Goal: Task Accomplishment & Management: Complete application form

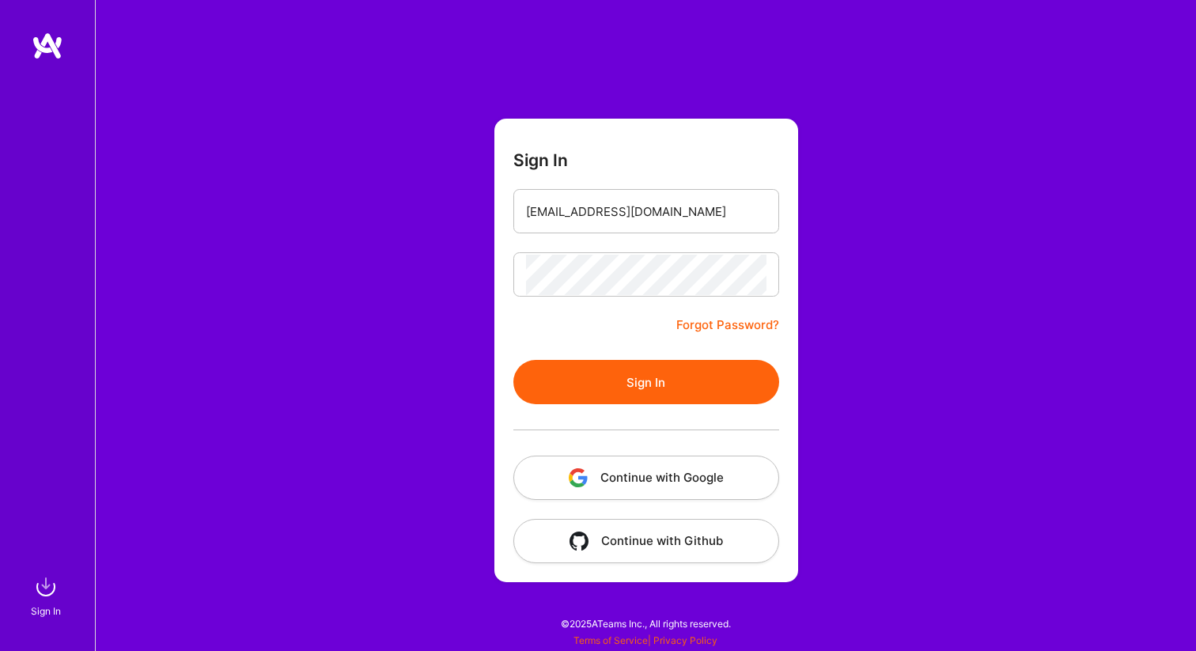
click at [627, 374] on button "Sign In" at bounding box center [646, 382] width 266 height 44
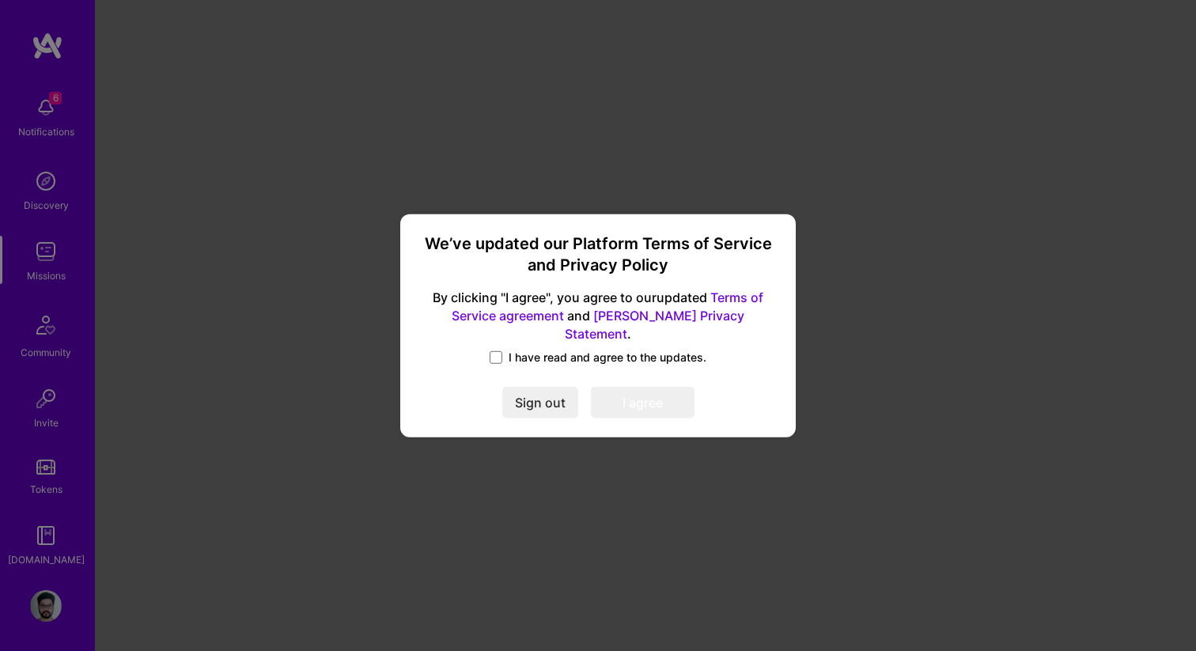
click at [503, 350] on label "I have read and agree to the updates." at bounding box center [598, 358] width 217 height 16
click at [0, 0] on input "I have read and agree to the updates." at bounding box center [0, 0] width 0 height 0
click at [640, 392] on button "I agree" at bounding box center [643, 403] width 104 height 32
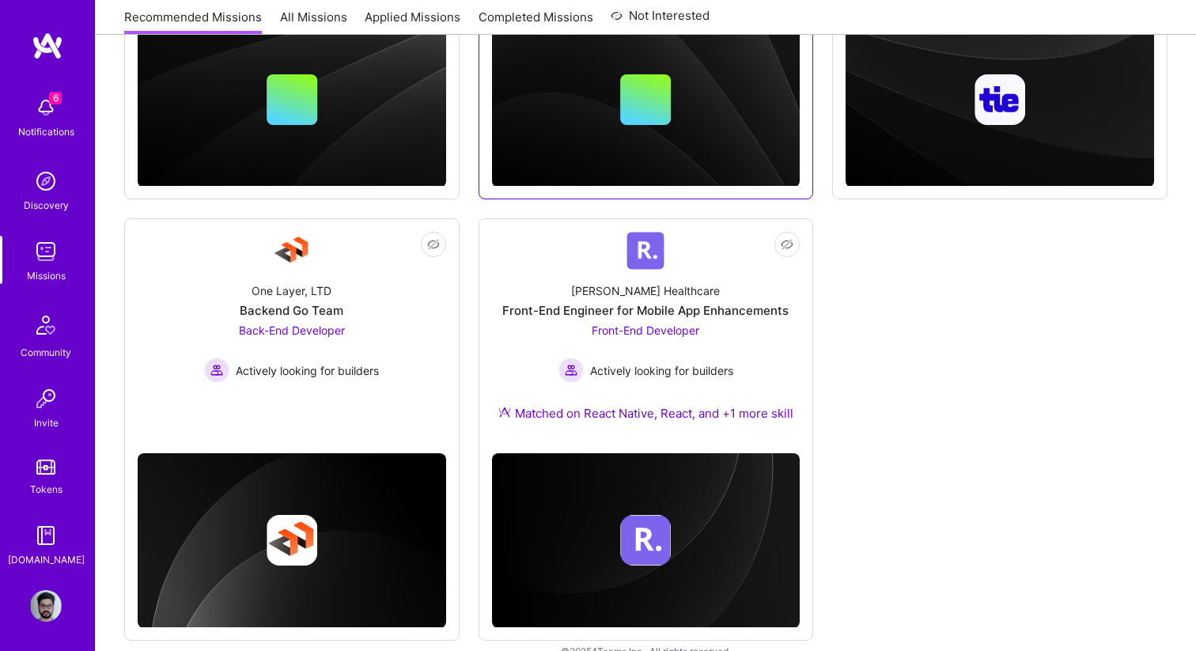
scroll to position [458, 0]
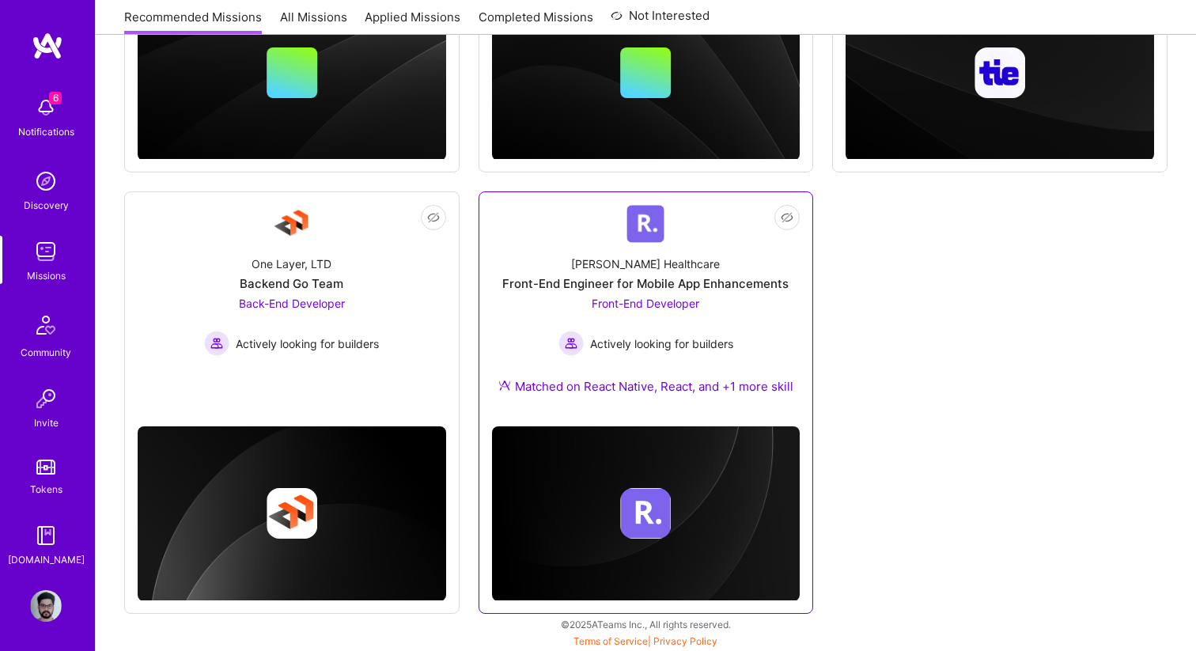
click at [661, 326] on div "Front-End Developer Actively looking for builders" at bounding box center [646, 325] width 175 height 61
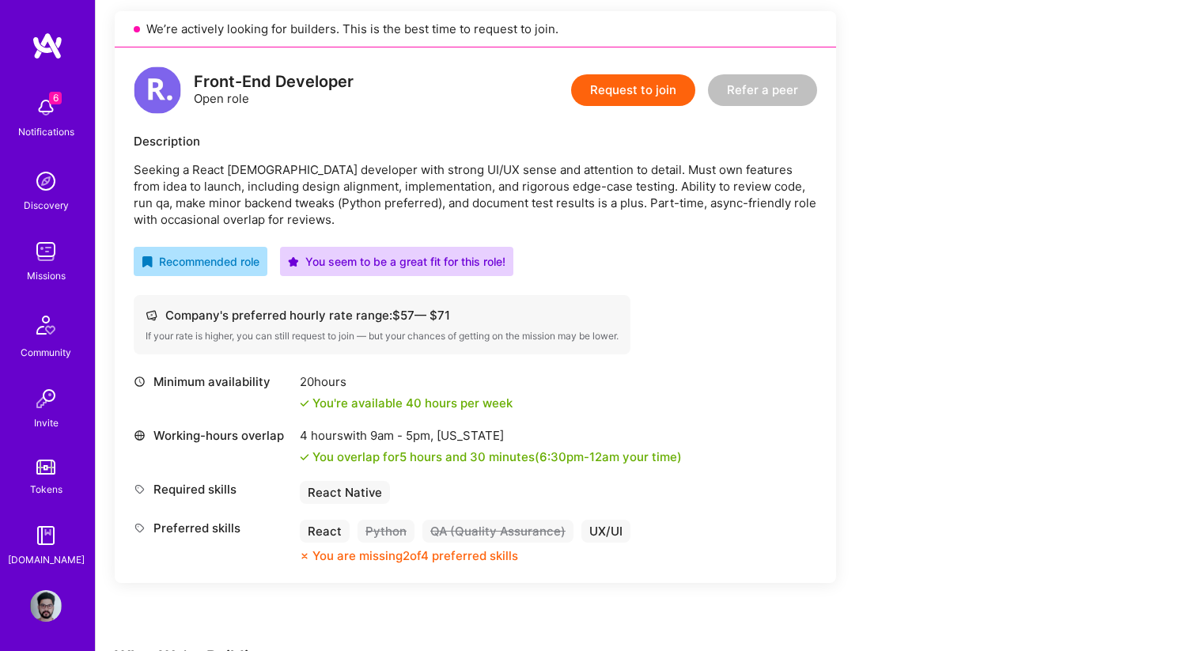
scroll to position [78, 0]
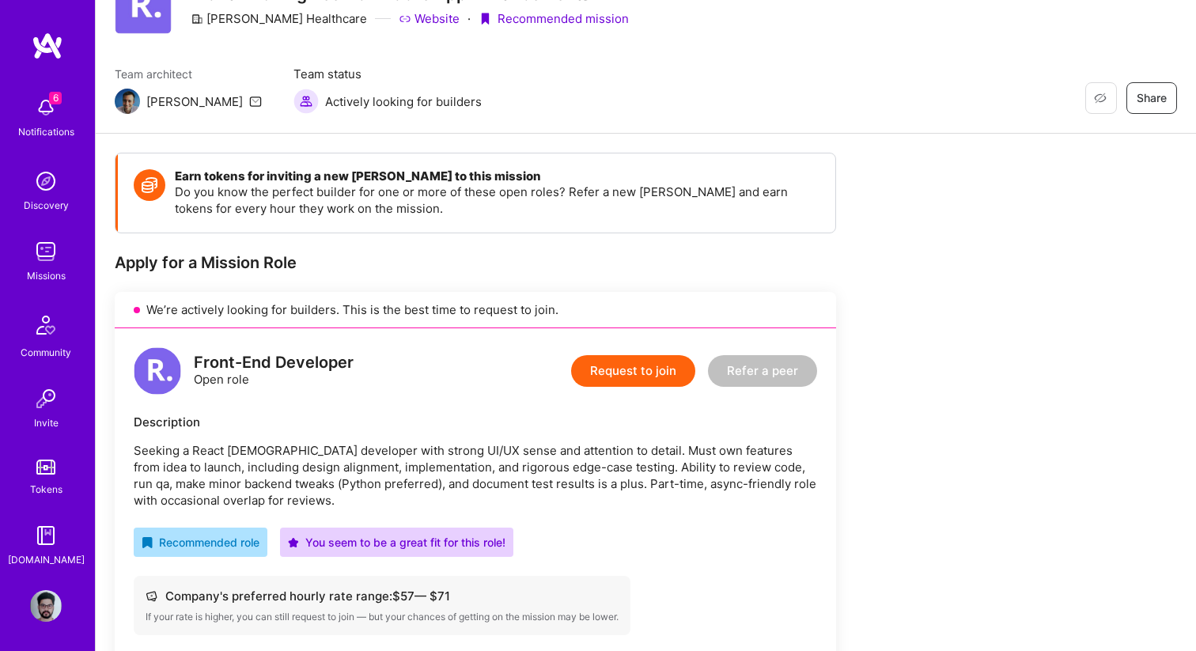
click at [630, 377] on button "Request to join" at bounding box center [633, 371] width 124 height 32
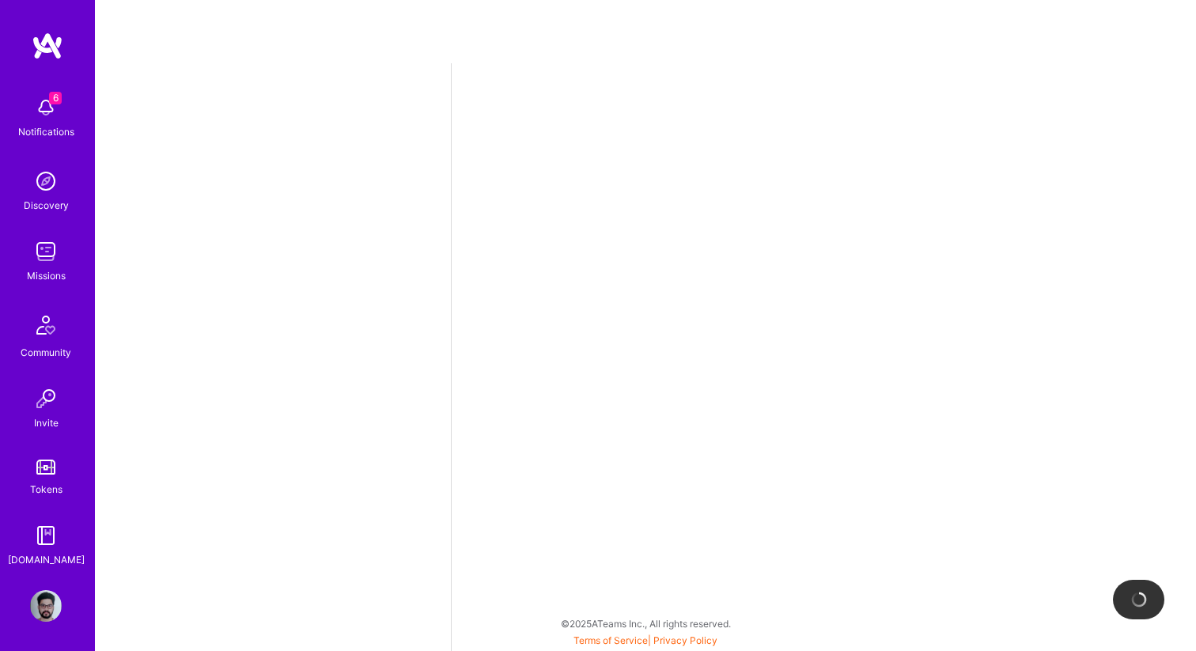
select select "IN"
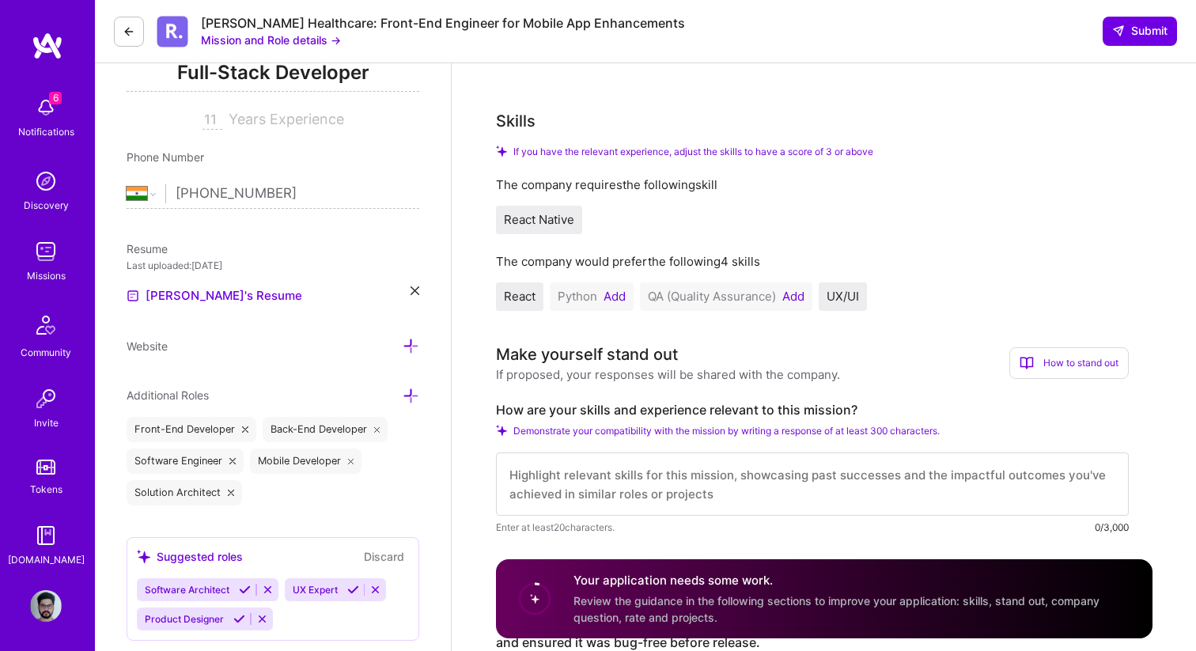
scroll to position [256, 0]
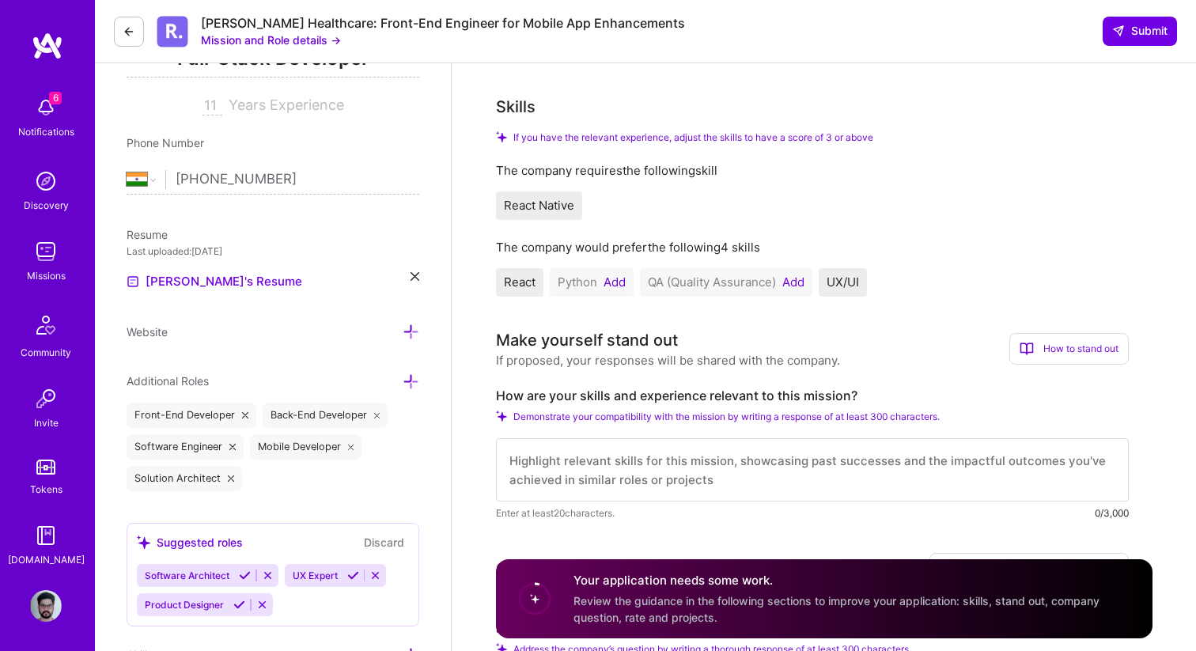
click at [612, 282] on button "Add" at bounding box center [615, 282] width 22 height 13
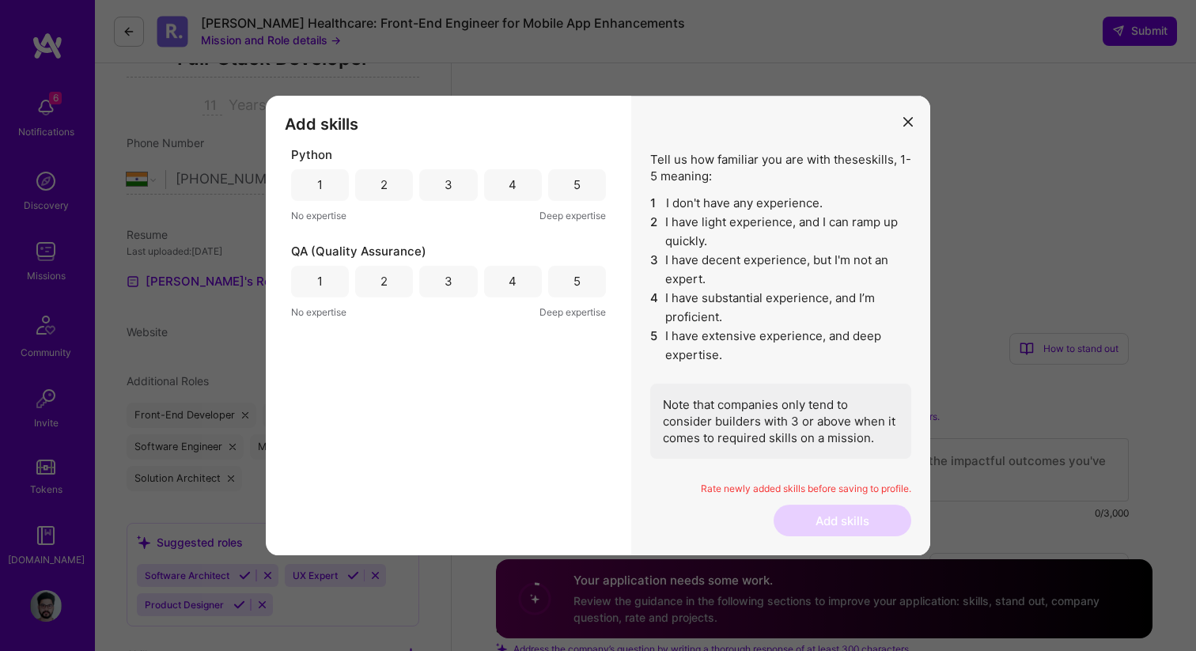
click at [468, 193] on div "3" at bounding box center [448, 185] width 58 height 32
click at [526, 283] on div "4" at bounding box center [513, 282] width 58 height 32
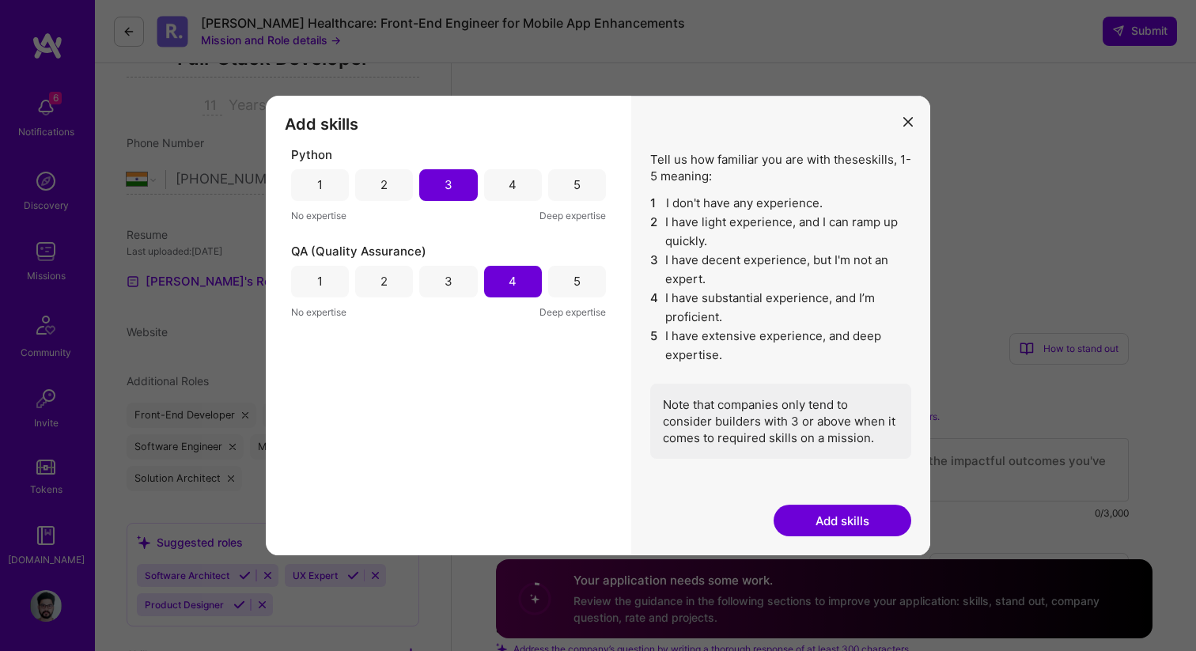
click at [806, 521] on button "Add skills" at bounding box center [843, 521] width 138 height 32
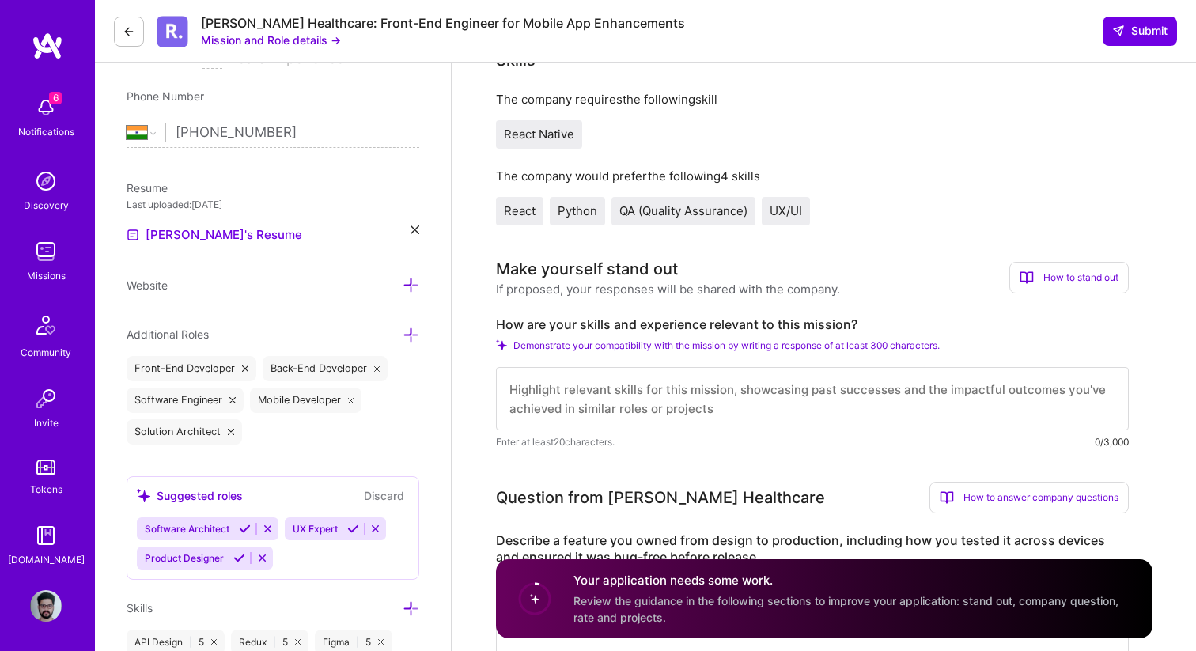
scroll to position [238, 0]
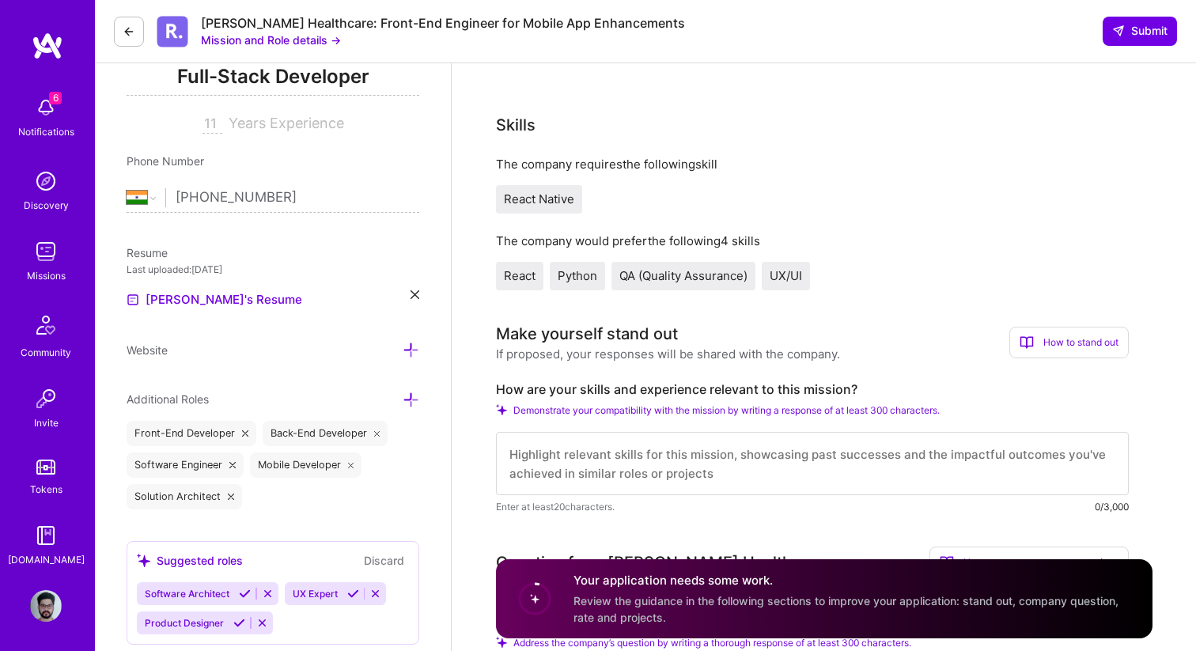
click at [377, 25] on div "[PERSON_NAME] Healthcare: Front-End Engineer for Mobile App Enhancements" at bounding box center [443, 23] width 484 height 17
click at [299, 39] on button "Mission and Role details →" at bounding box center [271, 40] width 140 height 17
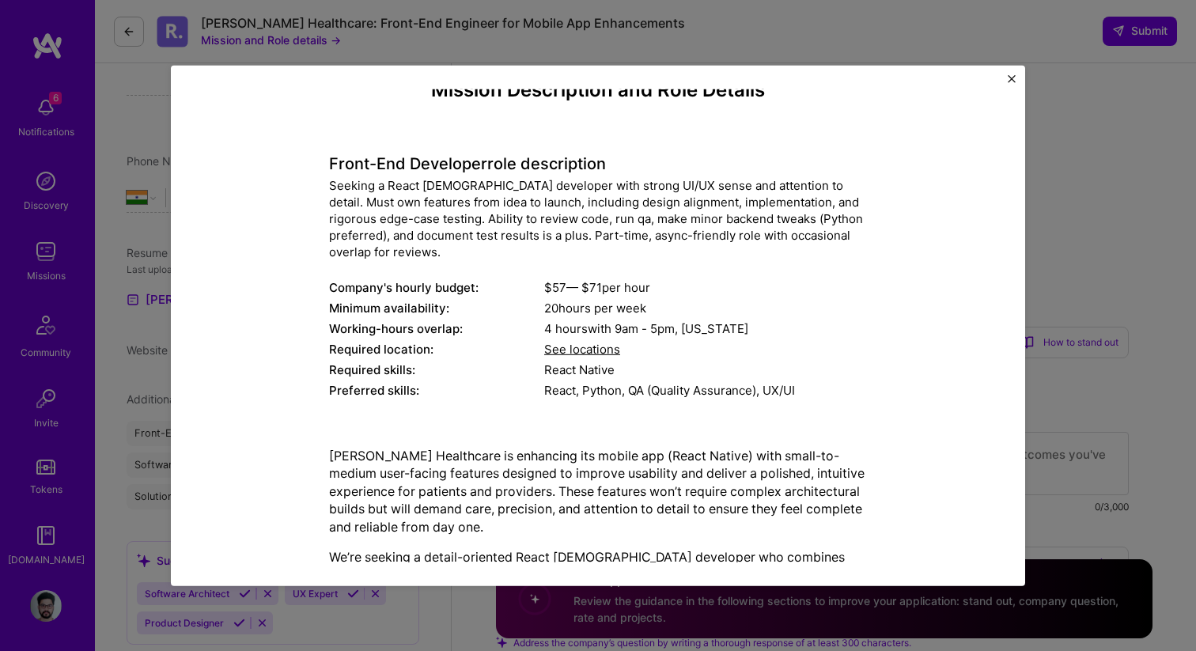
scroll to position [0, 0]
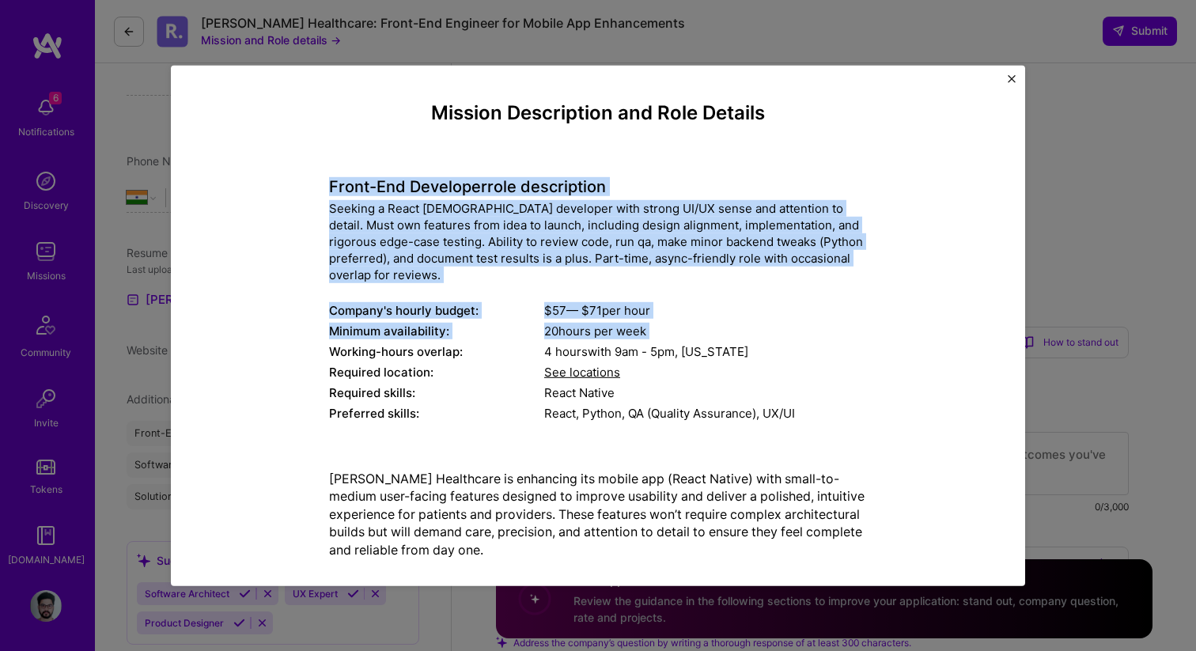
drag, startPoint x: 328, startPoint y: 184, endPoint x: 383, endPoint y: 347, distance: 171.1
click at [383, 345] on div "Mission Description and Role Details Front-End Developer role description Seeki…" at bounding box center [598, 524] width 782 height 847
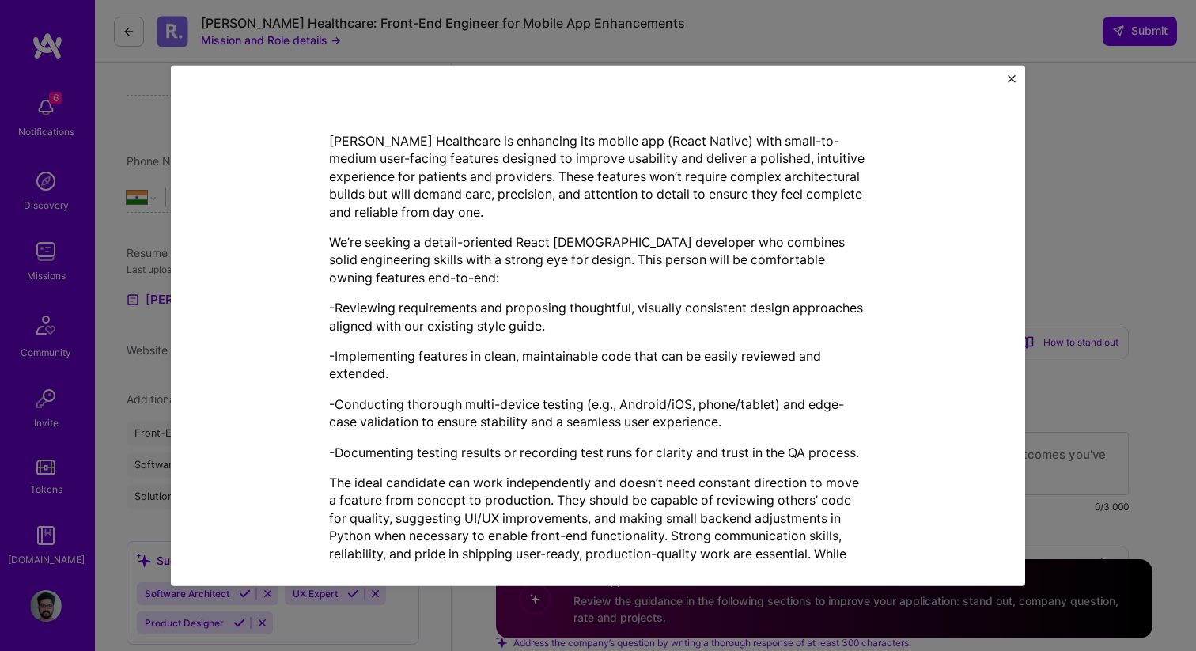
scroll to position [398, 0]
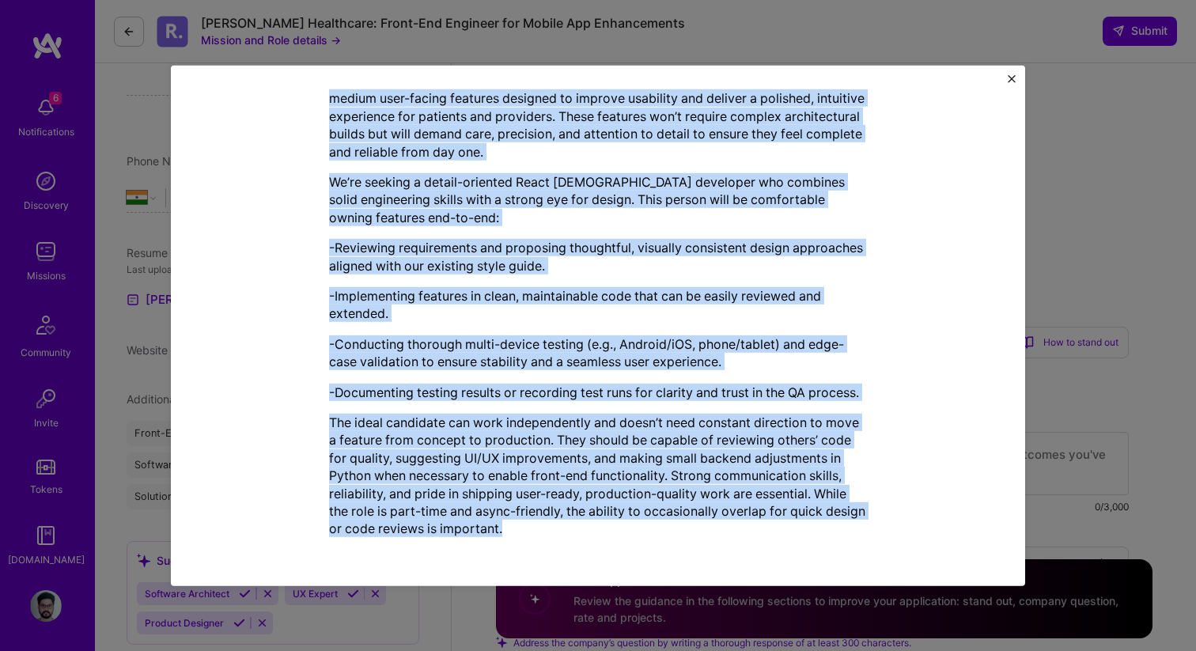
click at [551, 529] on p "The ideal candidate can work independently and doesn’t need constant direction …" at bounding box center [598, 476] width 538 height 124
copy div "Lorem-Ips Dolorsita cons adipiscinge Seddoei t Incid Utlabo etdolorem aliq enim…"
click at [1014, 78] on img "Close" at bounding box center [1012, 78] width 8 height 8
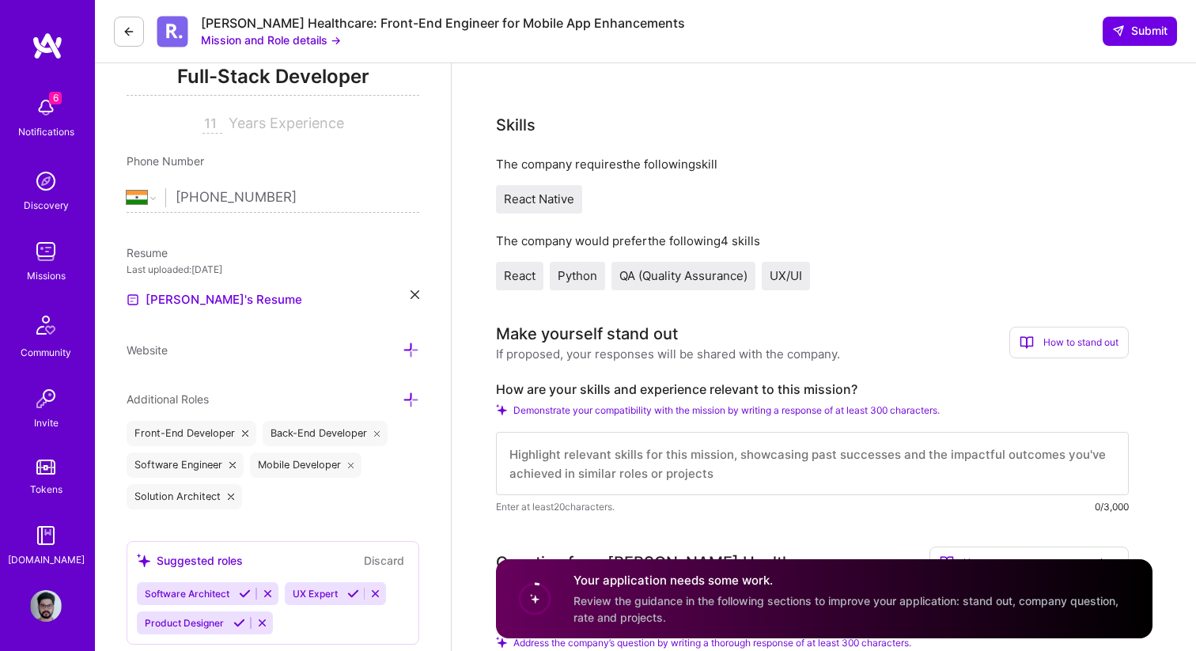
click at [663, 457] on textarea at bounding box center [812, 463] width 633 height 63
paste textarea "Hello, I am an experienced React [DEMOGRAPHIC_DATA] developer with a strong eye…"
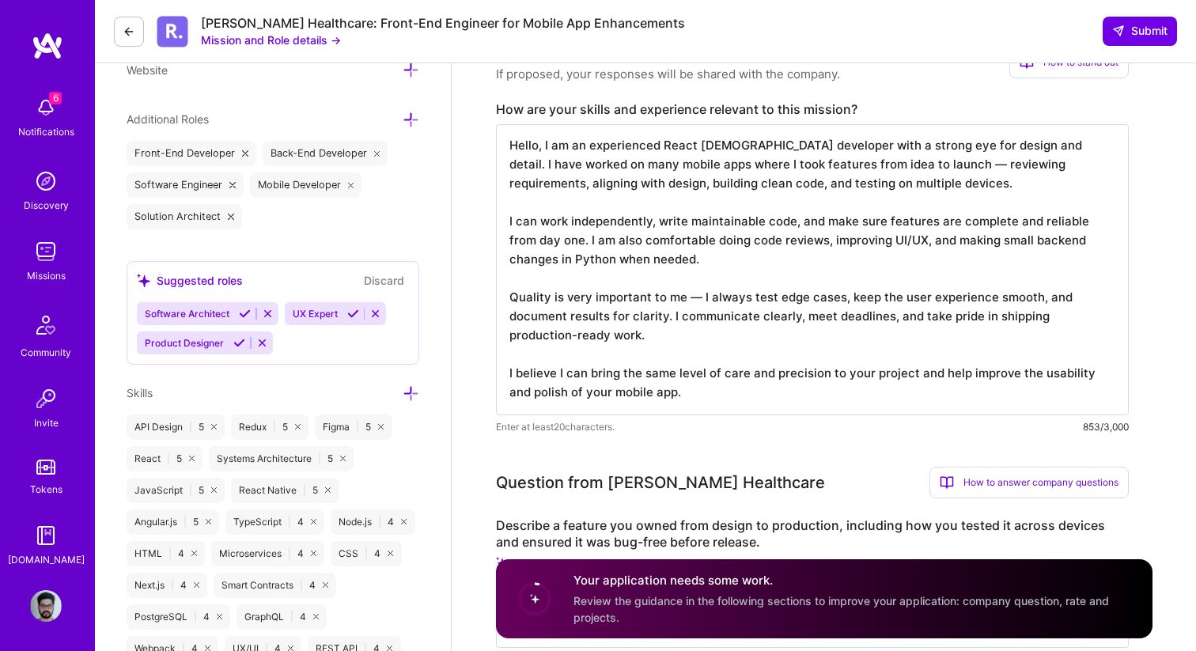
scroll to position [644, 0]
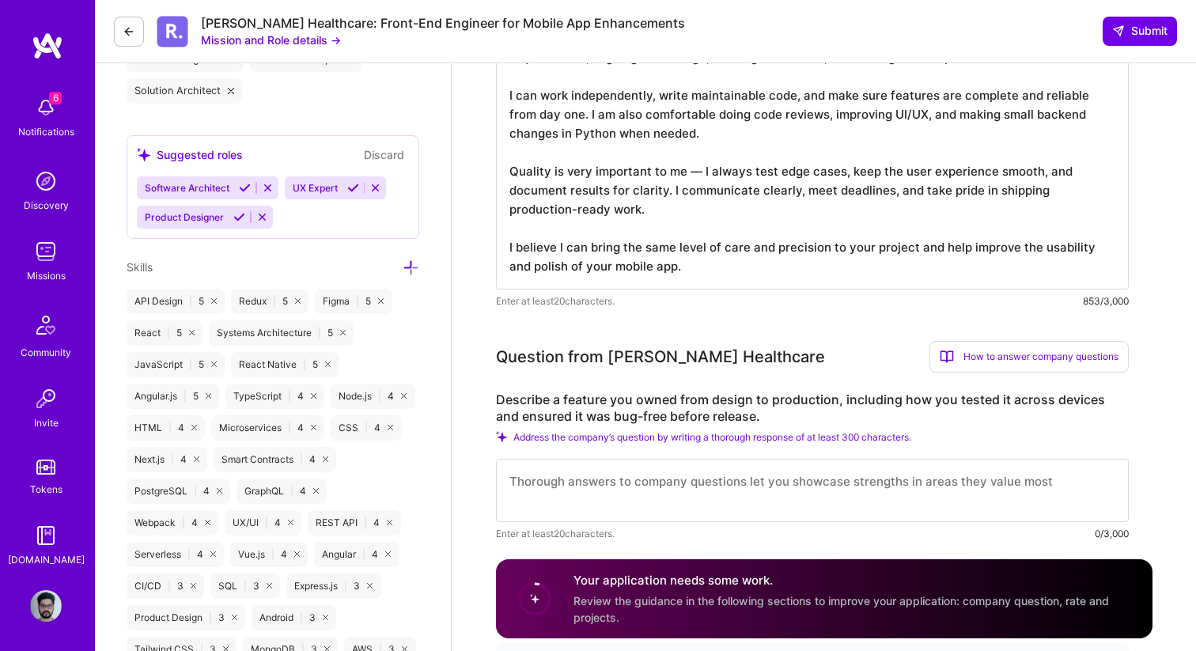
type textarea "Hello, I am an experienced React [DEMOGRAPHIC_DATA] developer with a strong eye…"
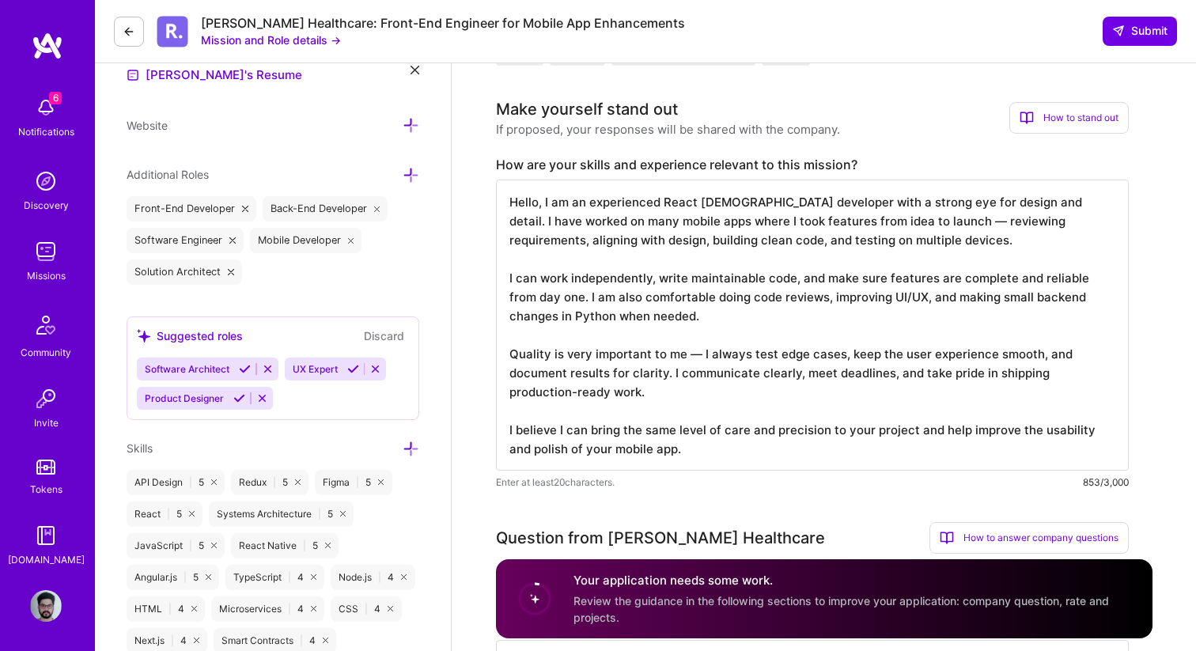
scroll to position [445, 0]
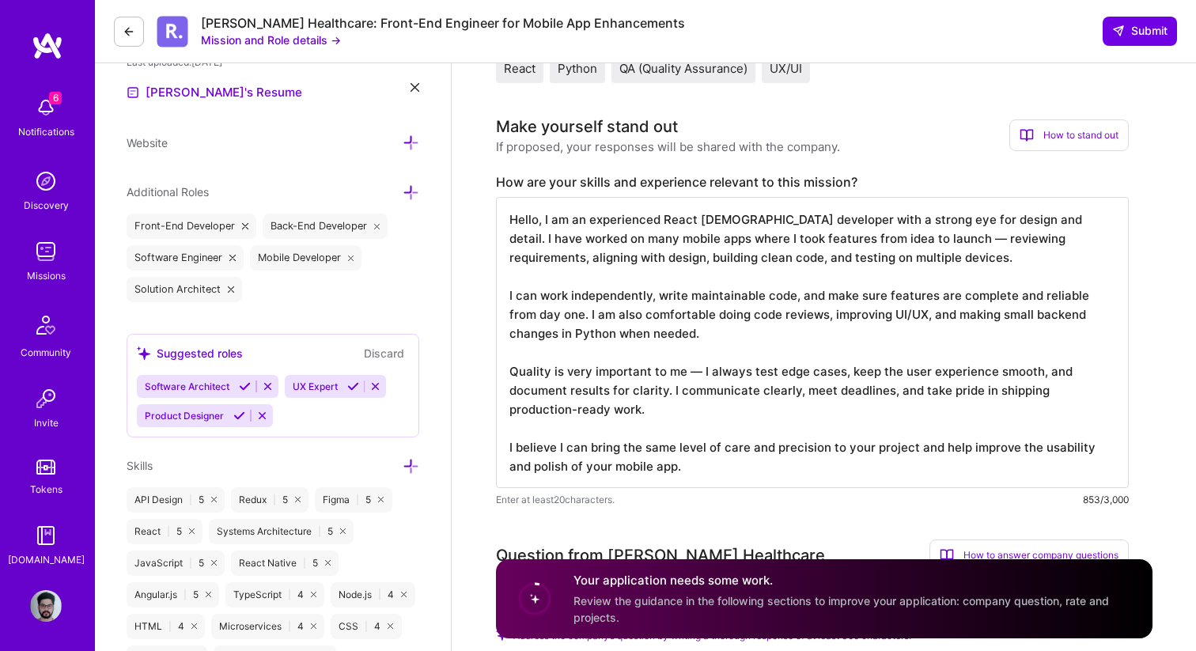
click at [1063, 131] on div "How to stand out" at bounding box center [1069, 135] width 119 height 32
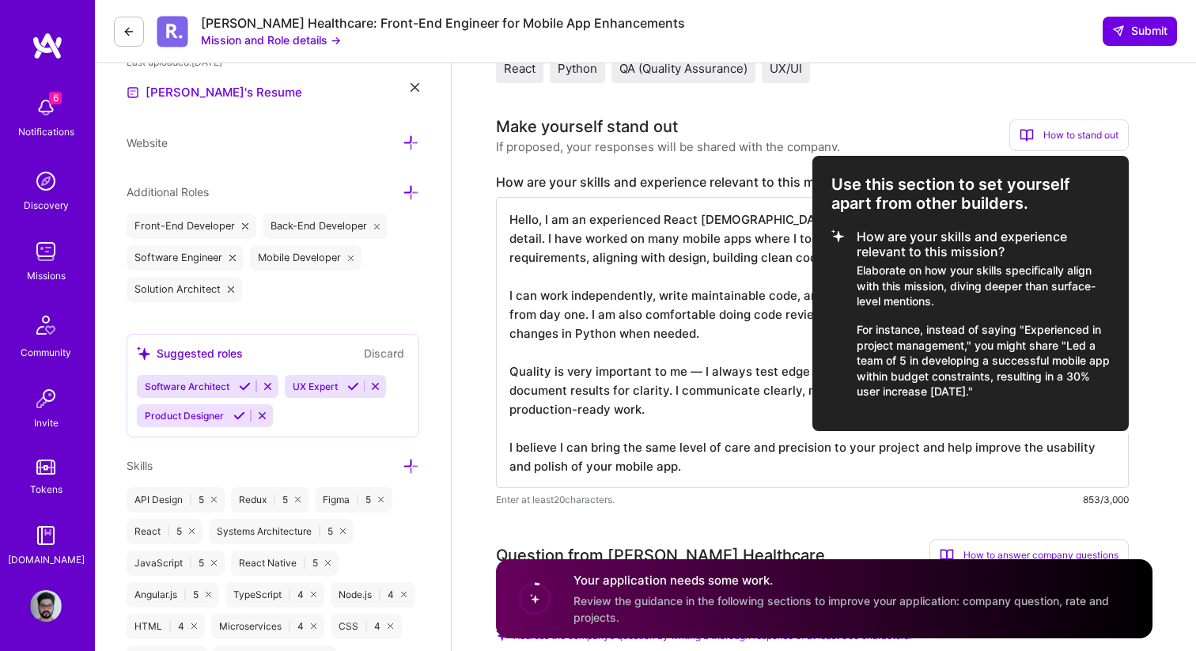
click at [751, 274] on div at bounding box center [598, 325] width 1196 height 651
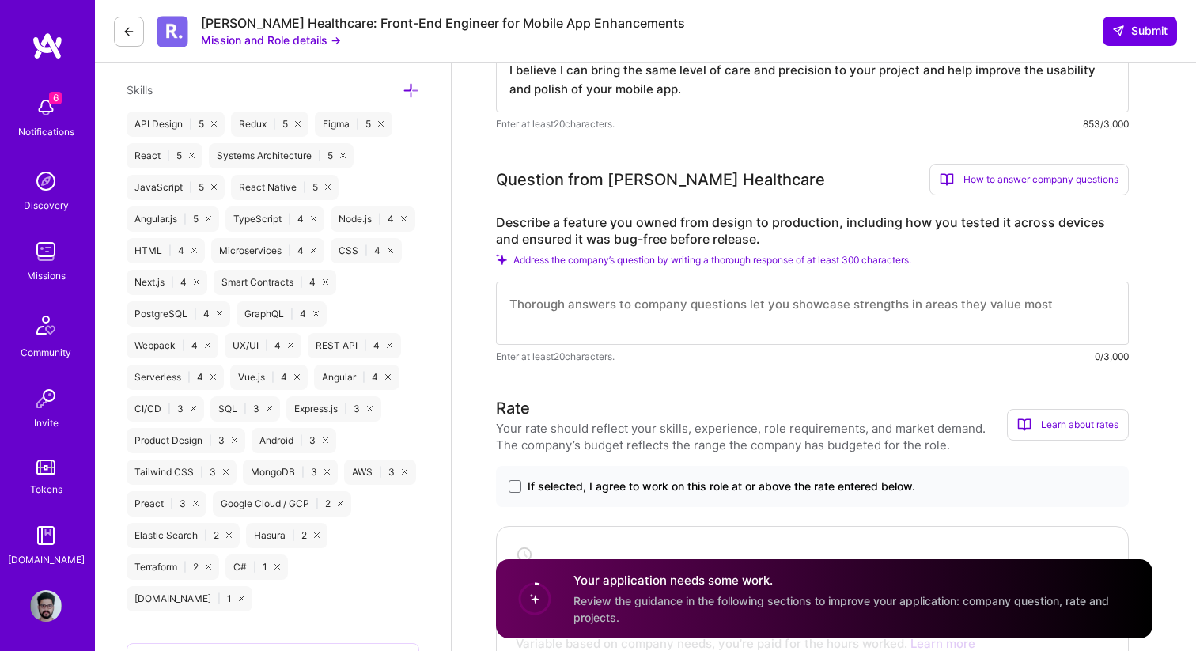
scroll to position [845, 0]
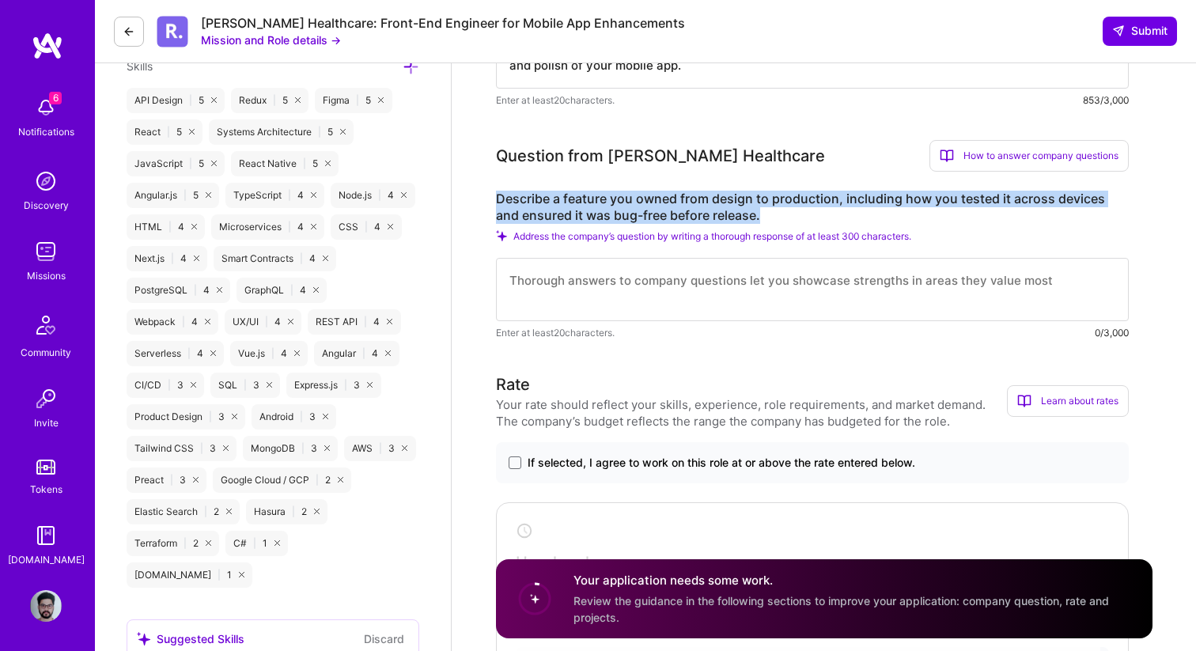
drag, startPoint x: 497, startPoint y: 195, endPoint x: 746, endPoint y: 218, distance: 250.3
click at [746, 218] on label "Describe a feature you owned from design to production, including how you teste…" at bounding box center [812, 207] width 633 height 33
copy label "Describe a feature you owned from design to production, including how you teste…"
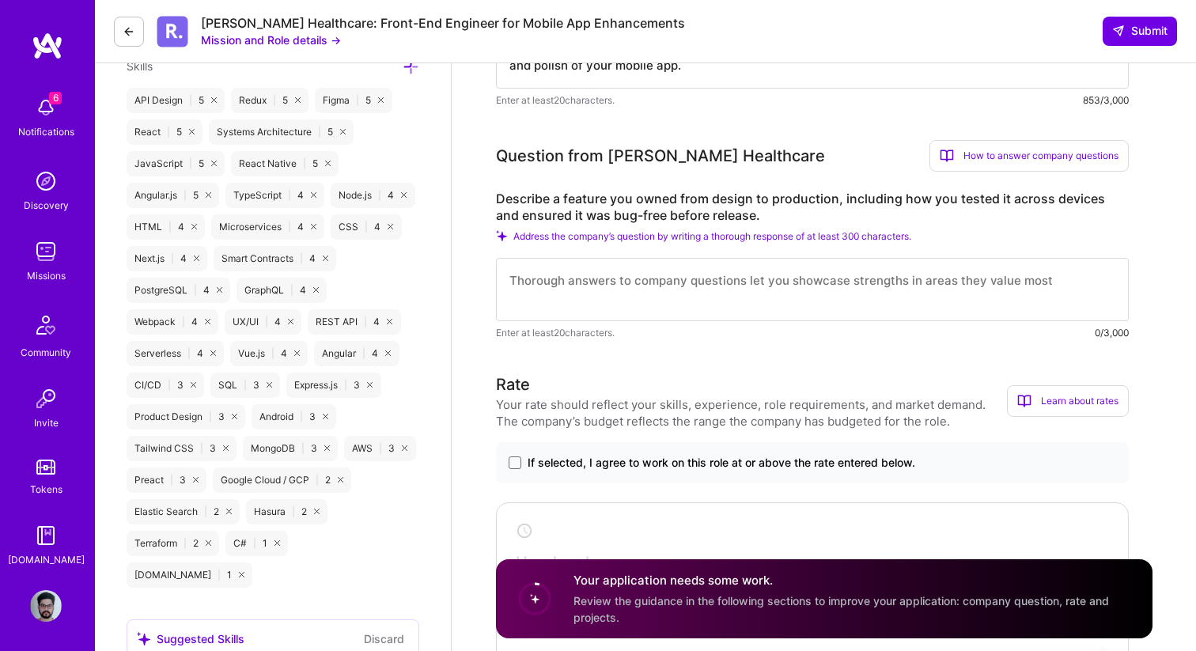
click at [631, 294] on textarea at bounding box center [812, 289] width 633 height 63
paste textarea "Lo ip dolorsit ametcon ad Elitsedd, E tempo inc utlaboreetd ma a enimad “Mini” …"
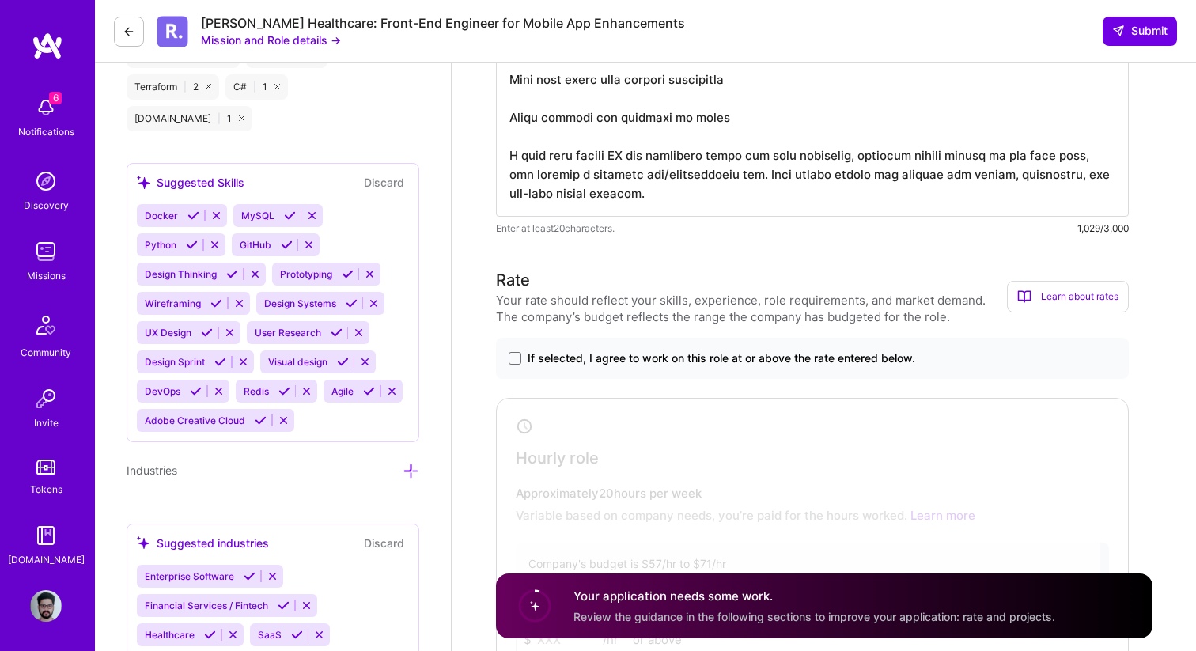
scroll to position [1310, 0]
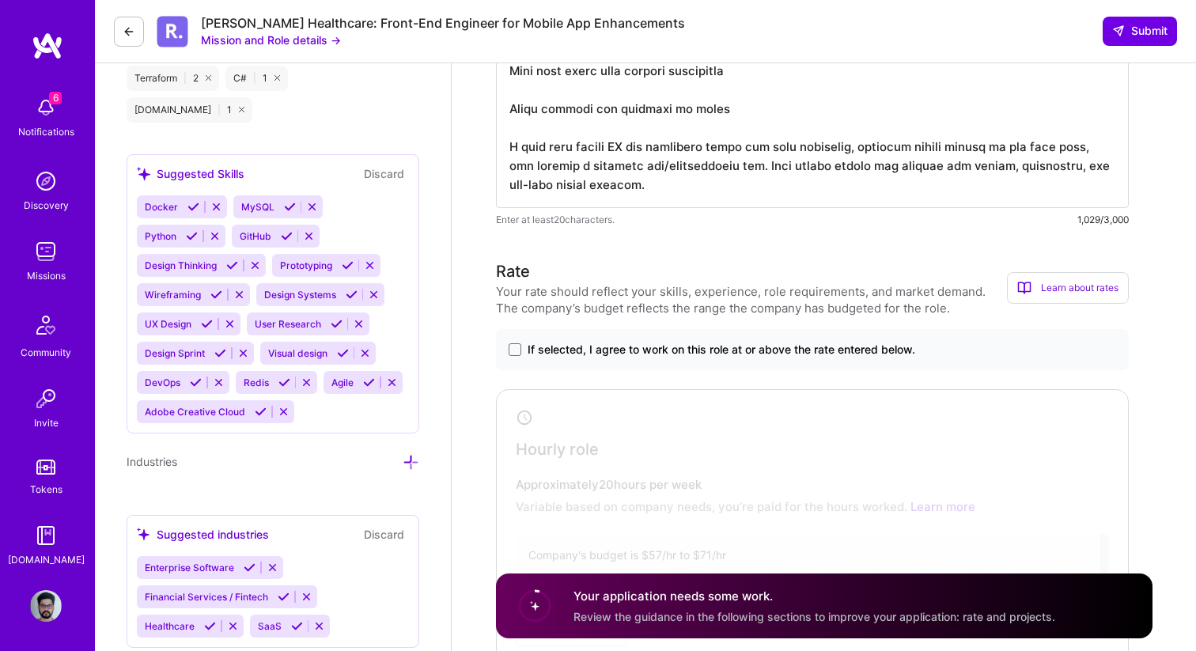
type textarea "Lo ip dolorsit ametcon ad Elitsedd, E tempo inc utlaboreetd ma a enimad “Mini” …"
click at [684, 279] on h3 "Rate" at bounding box center [751, 272] width 511 height 24
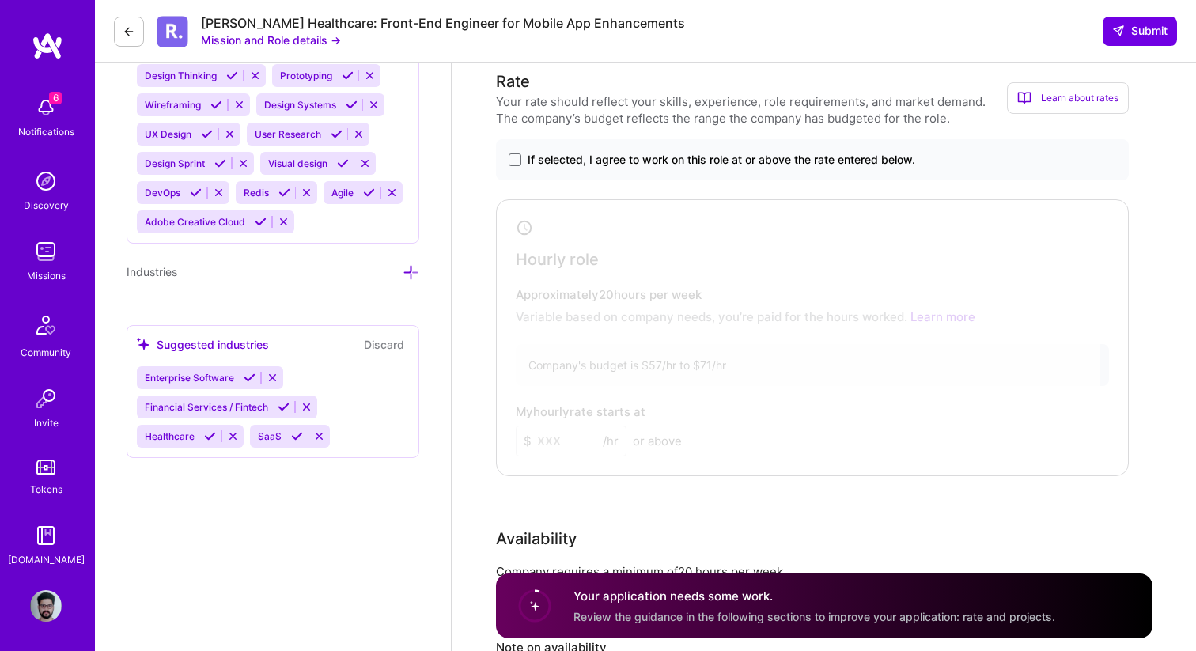
scroll to position [1496, 0]
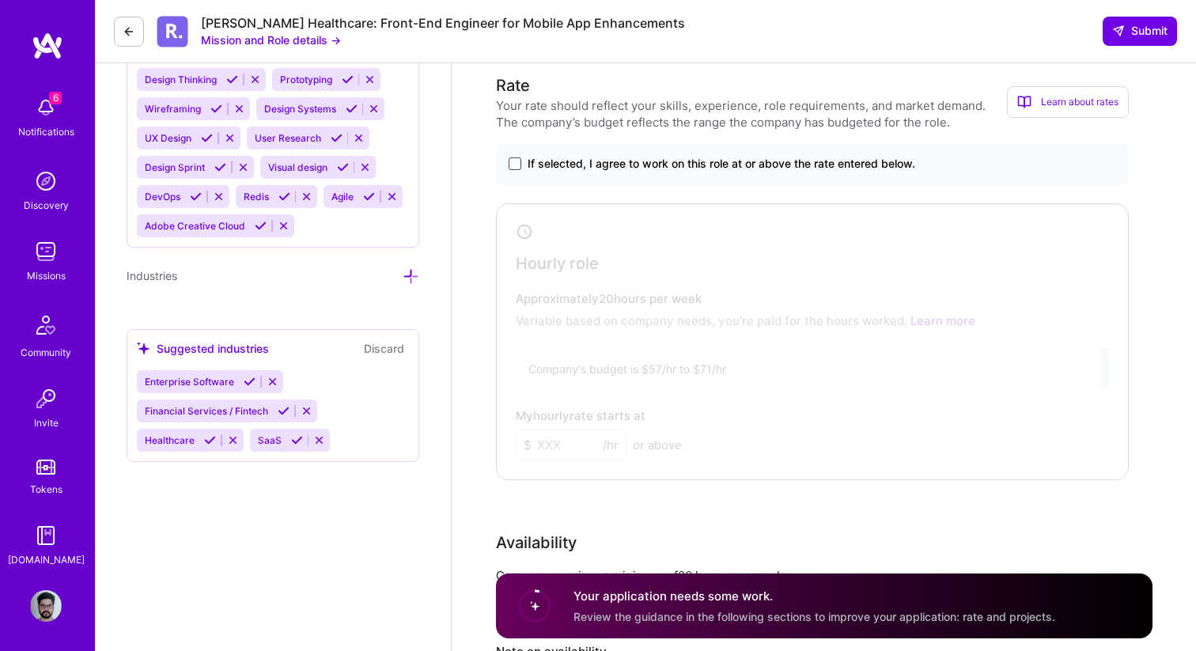
click at [517, 164] on span at bounding box center [515, 163] width 13 height 13
click at [0, 0] on input "If selected, I agree to work on this role at or above the rate entered below." at bounding box center [0, 0] width 0 height 0
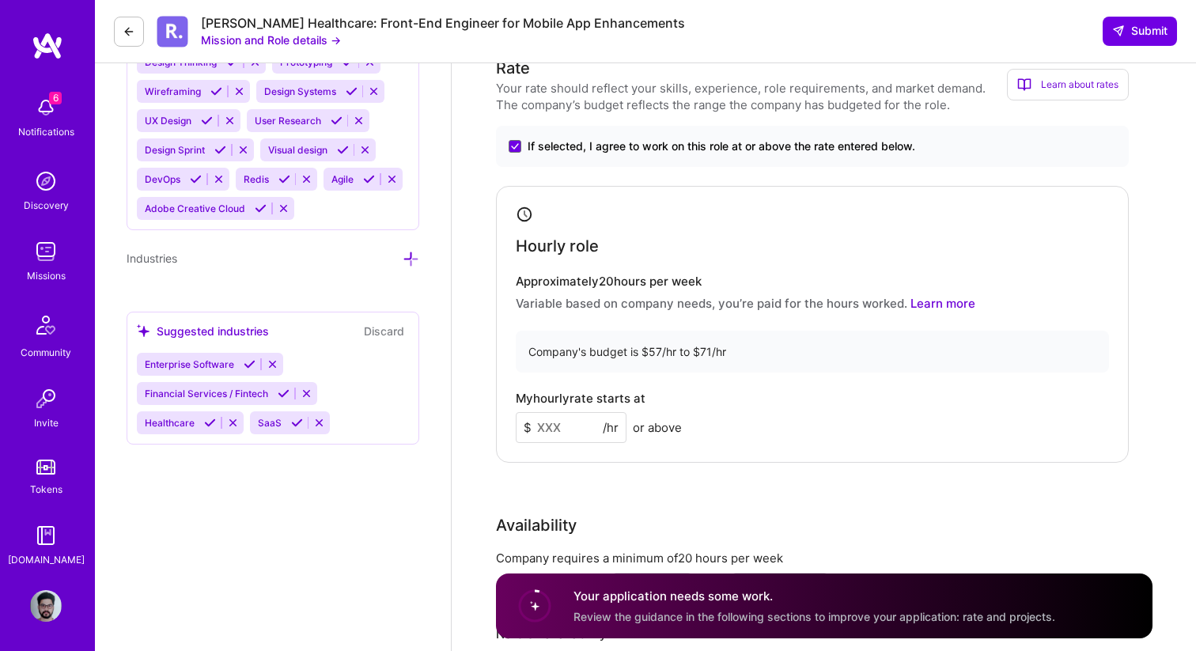
scroll to position [1523, 0]
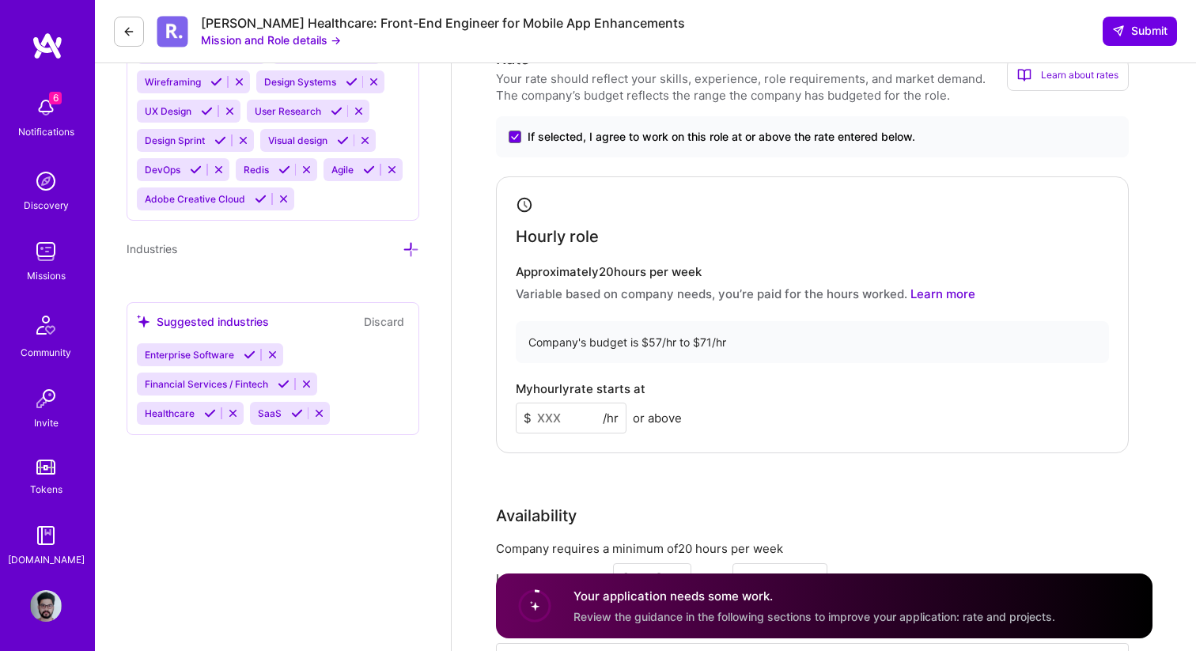
click at [569, 417] on input at bounding box center [571, 418] width 111 height 31
type input "65"
click at [613, 468] on div "Rate Your rate should reflect your skills, experience, role requirements, and m…" at bounding box center [824, 387] width 657 height 681
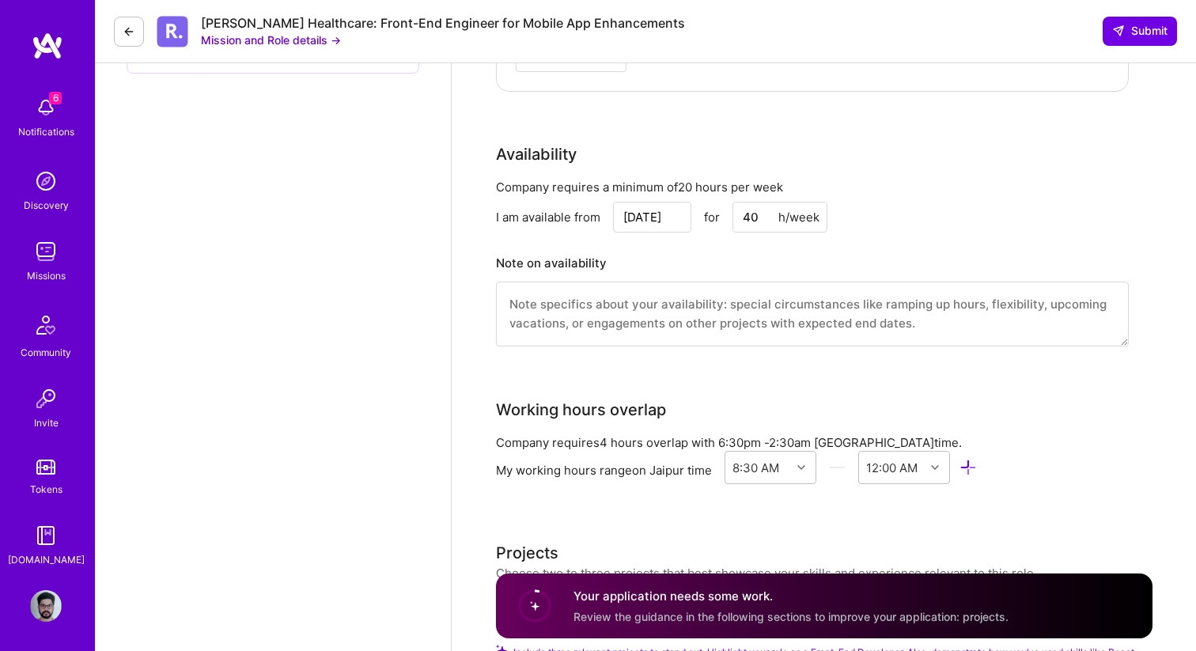
scroll to position [1890, 0]
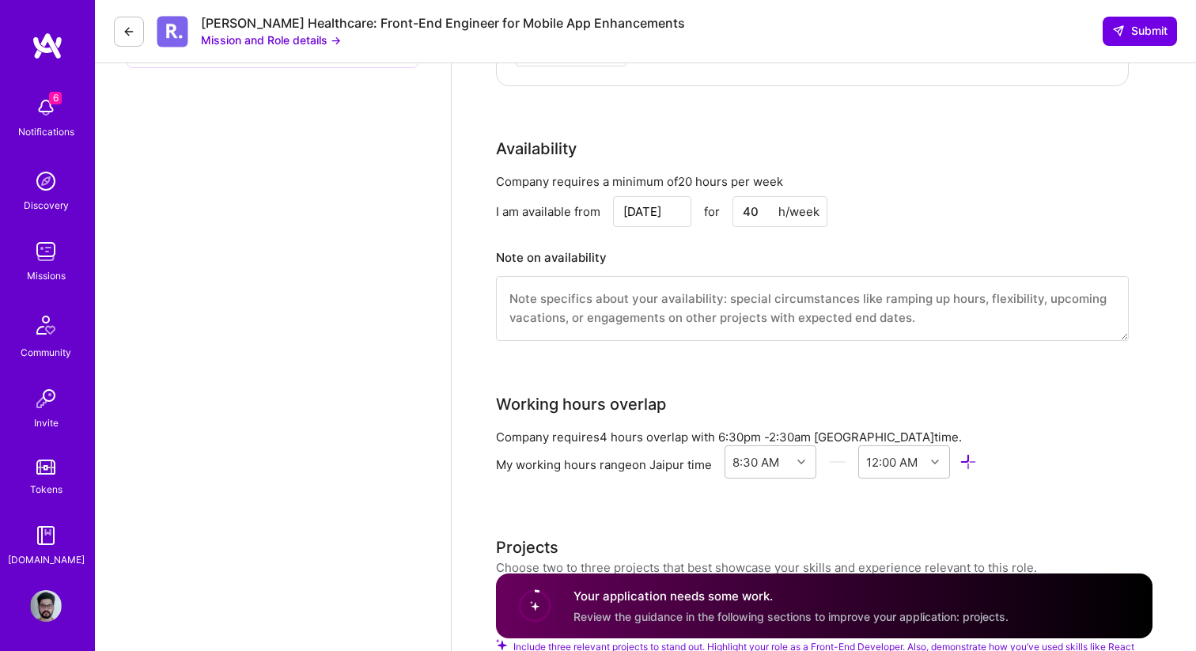
click at [647, 219] on input "[DATE]" at bounding box center [652, 211] width 78 height 31
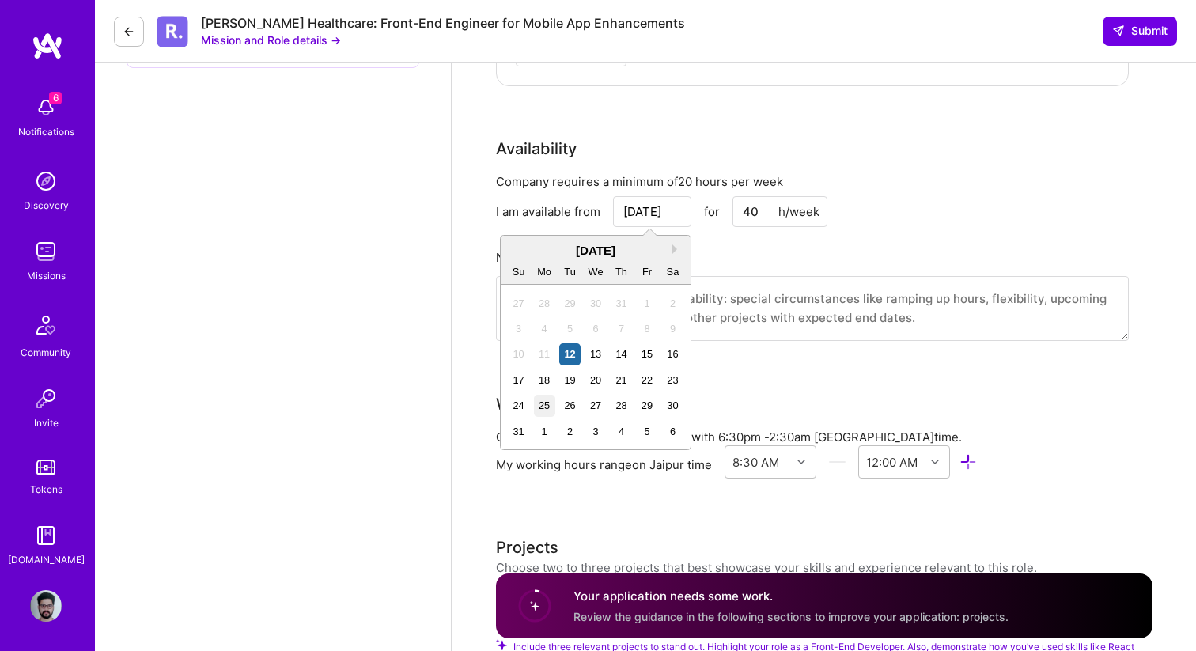
click at [545, 408] on div "25" at bounding box center [544, 405] width 21 height 21
type input "[DATE]"
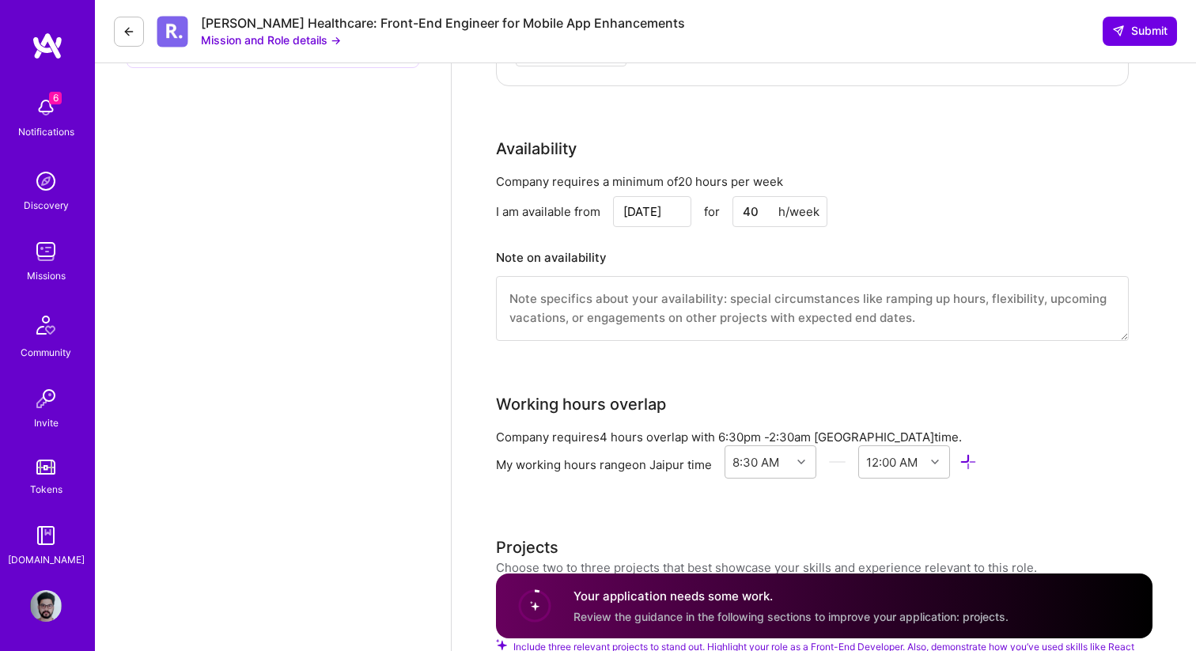
click at [681, 345] on div "Company requires a minimum of 20 hours per week I am available from [DATE] for …" at bounding box center [812, 267] width 633 height 188
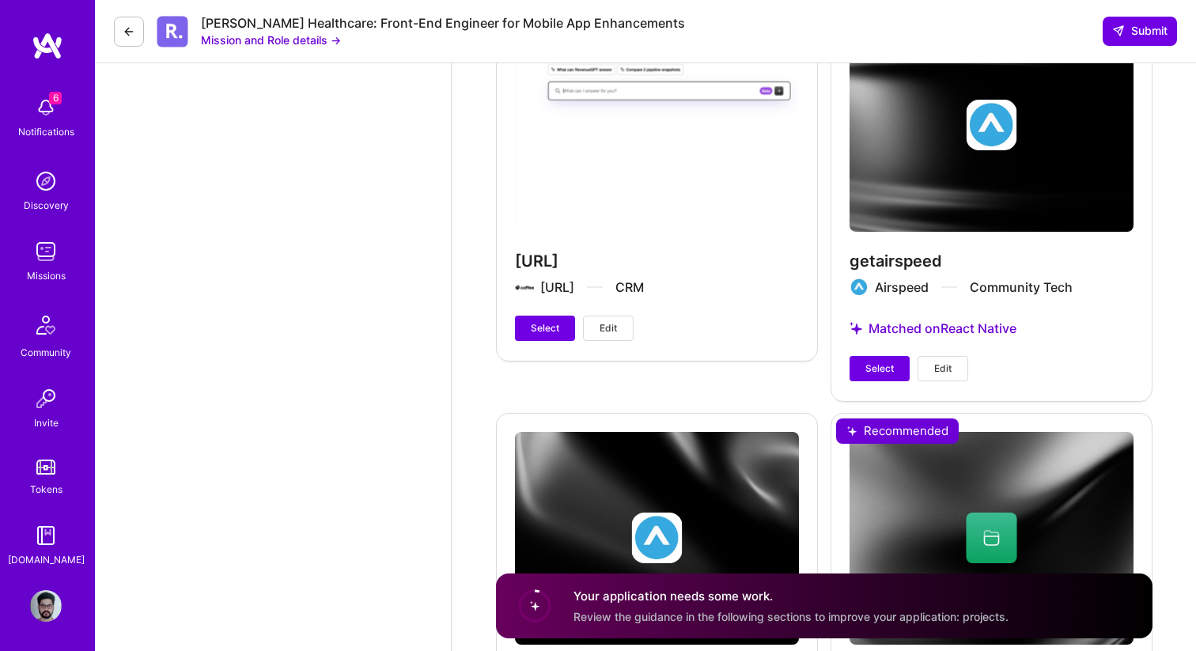
scroll to position [5494, 0]
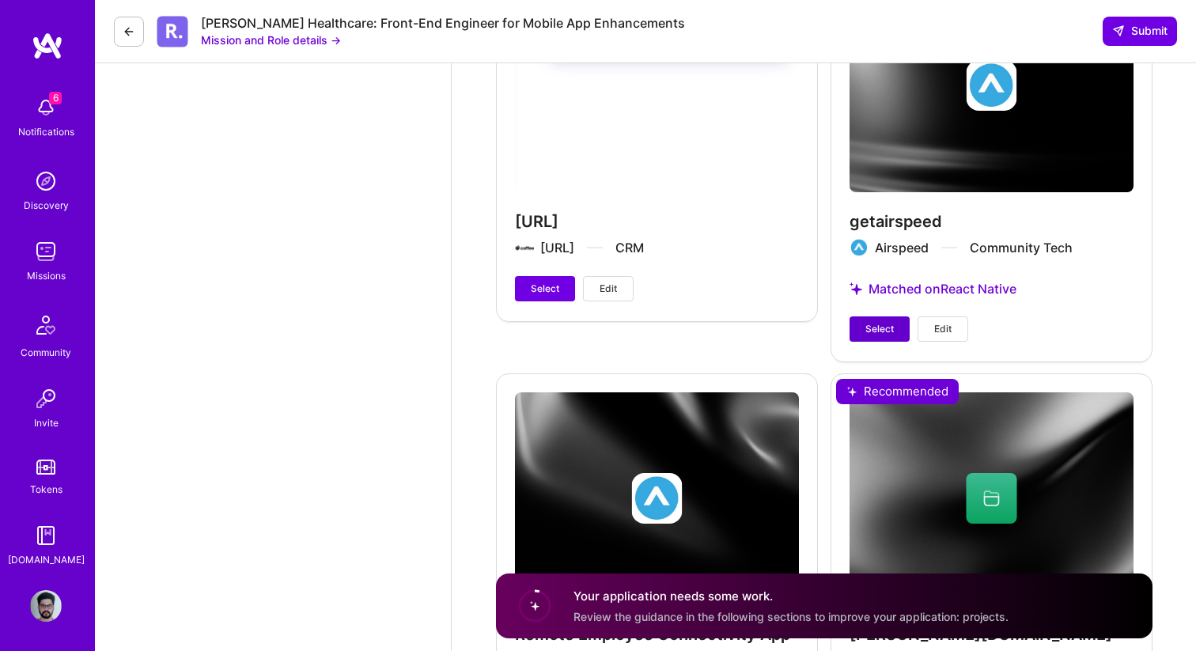
click at [870, 330] on span "Select" at bounding box center [880, 329] width 28 height 14
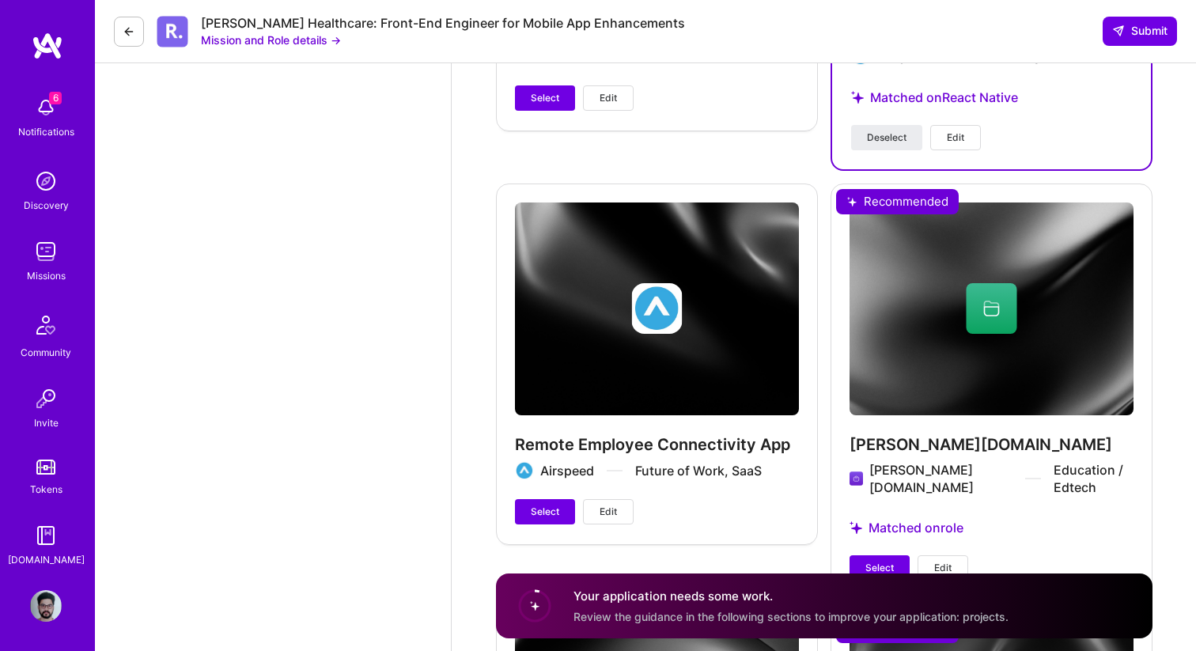
scroll to position [5719, 0]
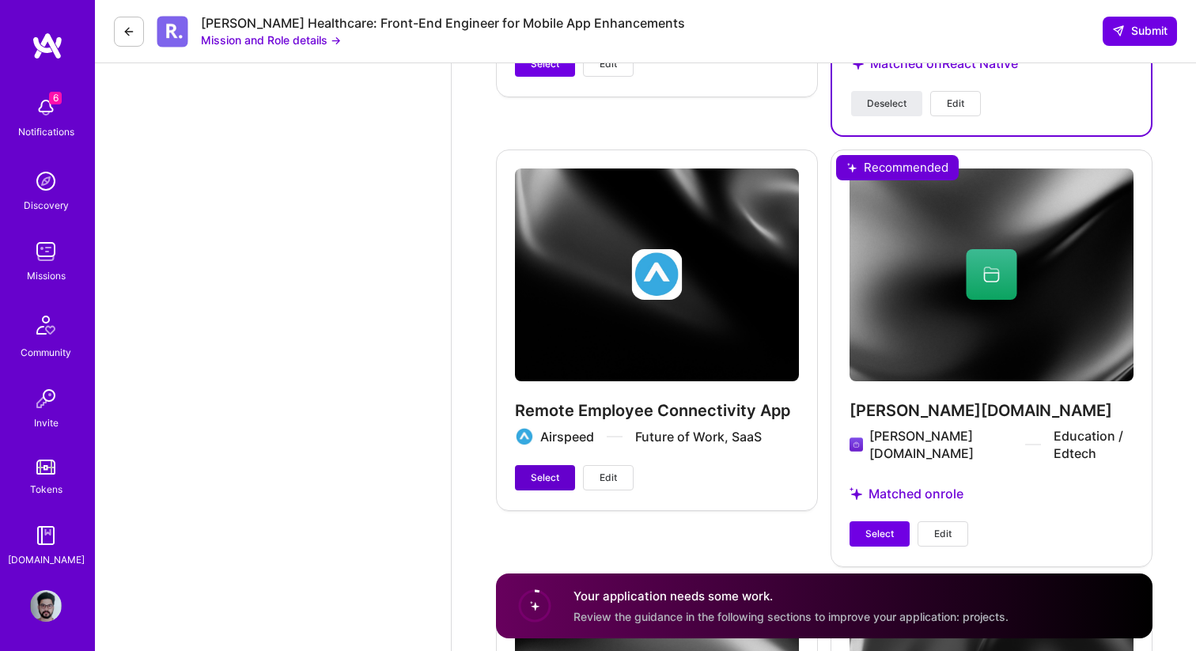
click at [550, 479] on span "Select" at bounding box center [545, 478] width 28 height 14
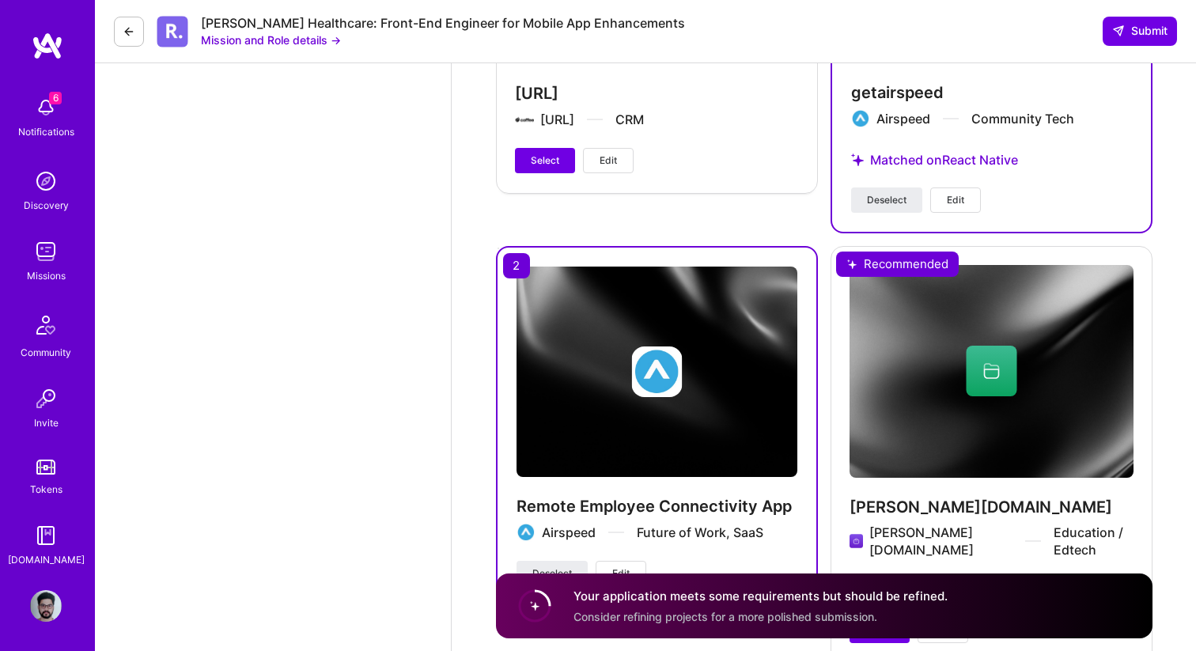
scroll to position [5584, 0]
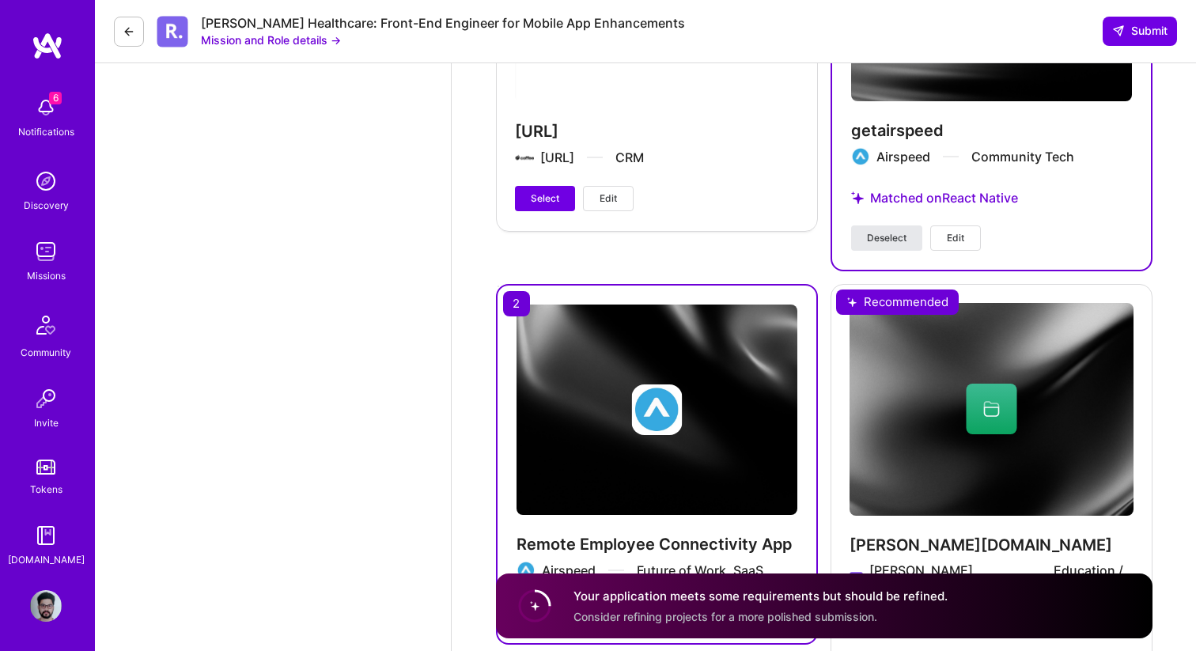
click at [881, 238] on span "Deselect" at bounding box center [887, 238] width 40 height 14
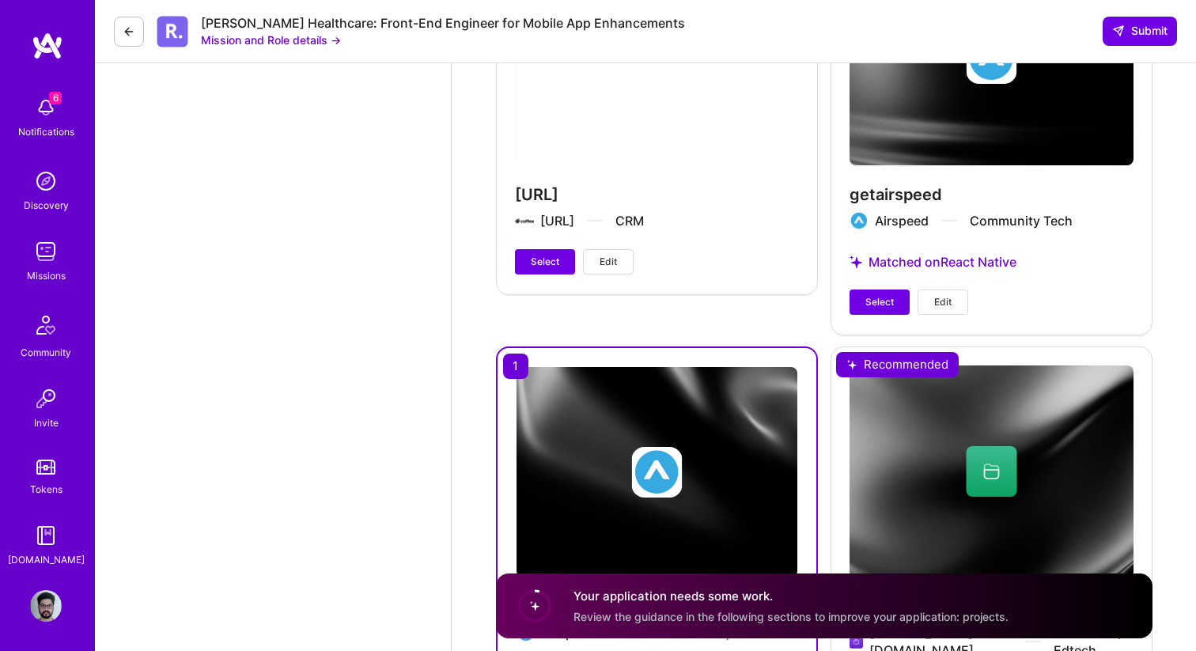
scroll to position [5542, 0]
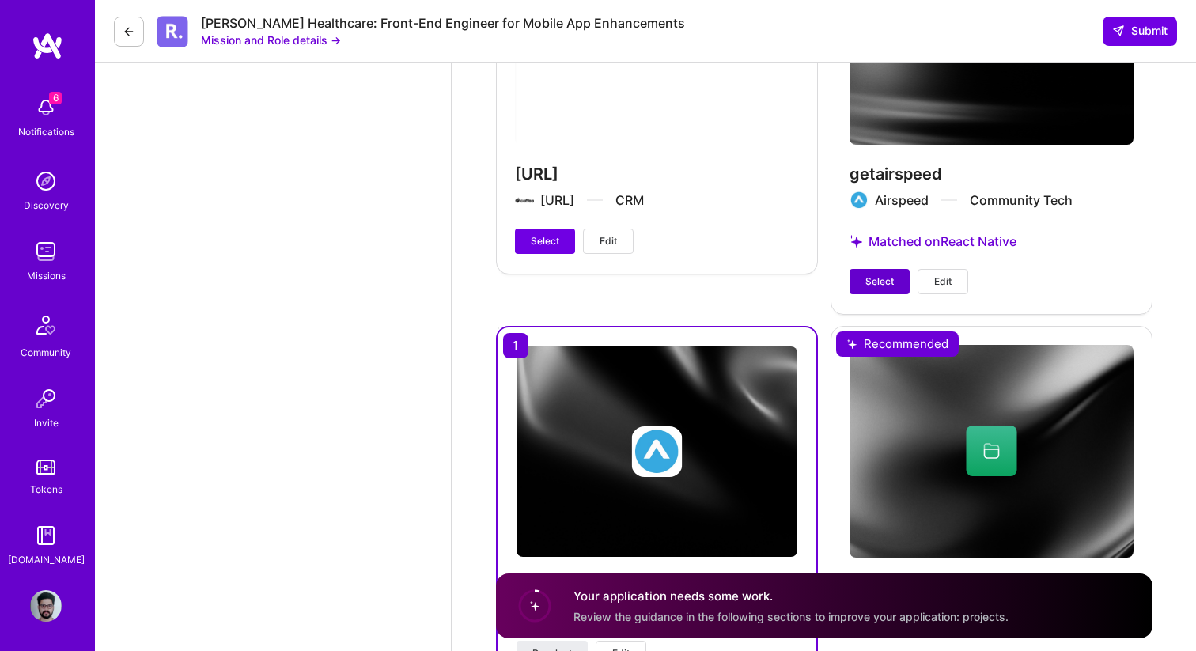
click at [873, 279] on span "Select" at bounding box center [880, 282] width 28 height 14
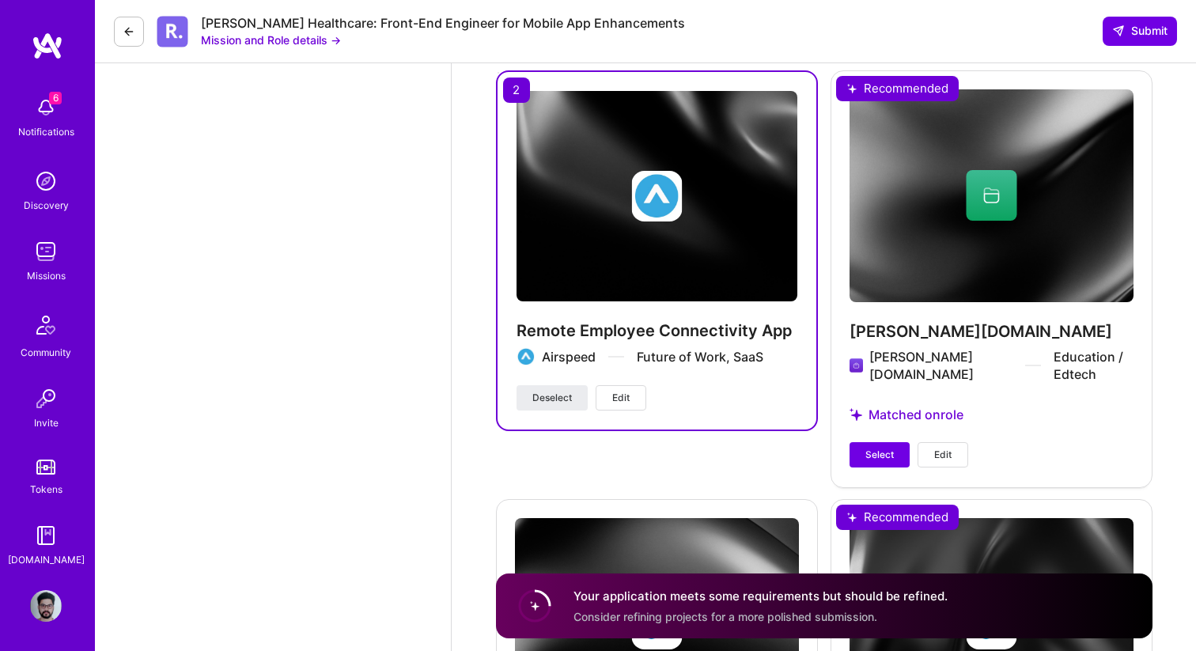
scroll to position [5842, 0]
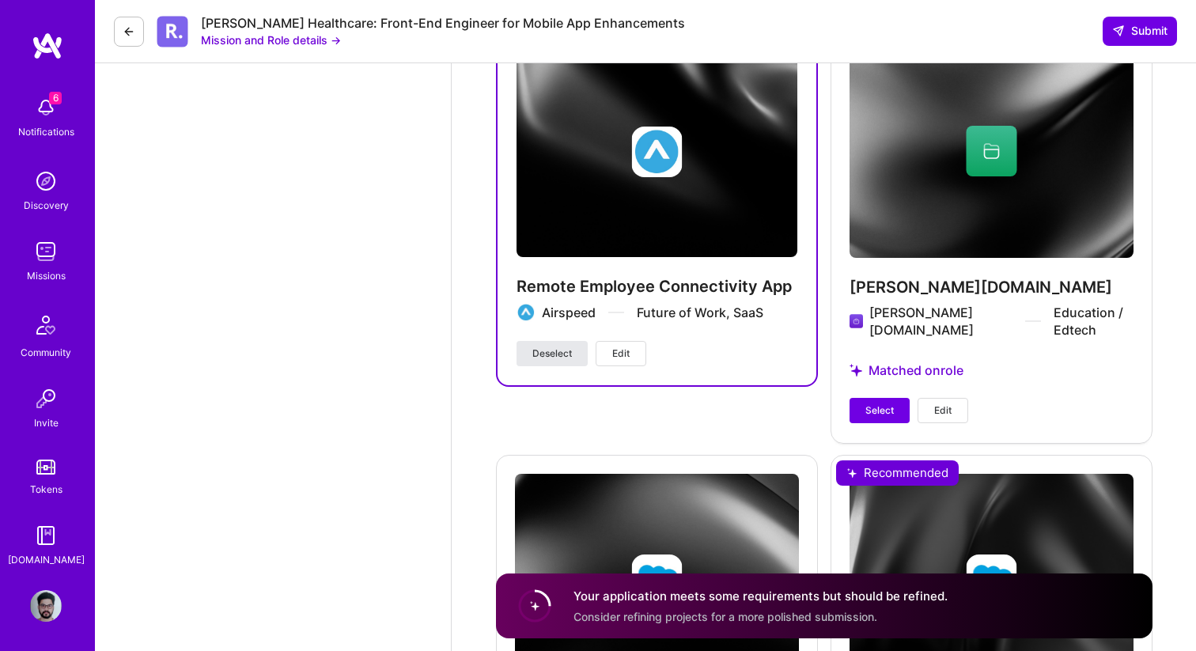
click at [534, 357] on span "Deselect" at bounding box center [552, 354] width 40 height 14
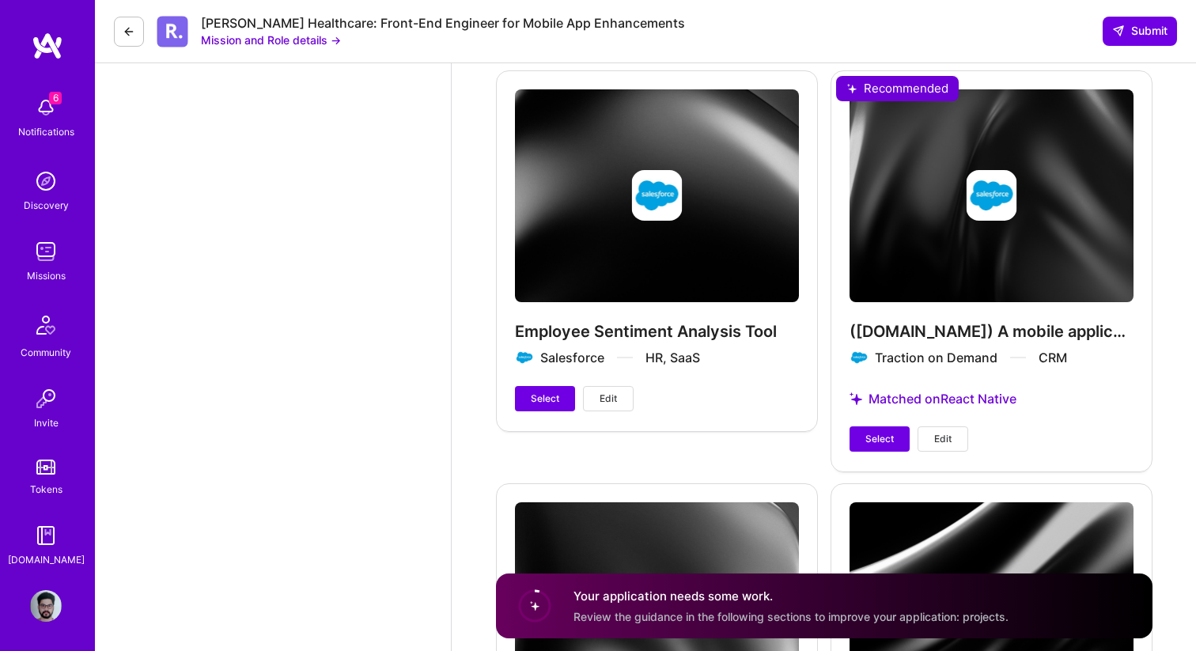
scroll to position [6246, 0]
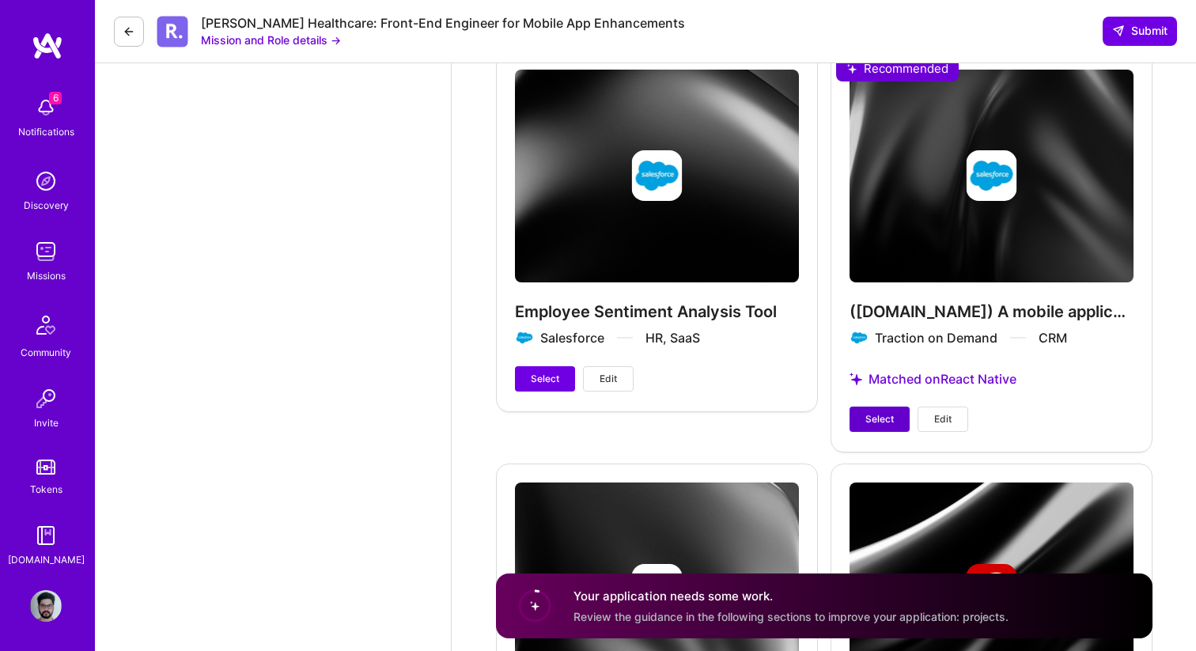
click at [858, 411] on button "Select" at bounding box center [880, 419] width 60 height 25
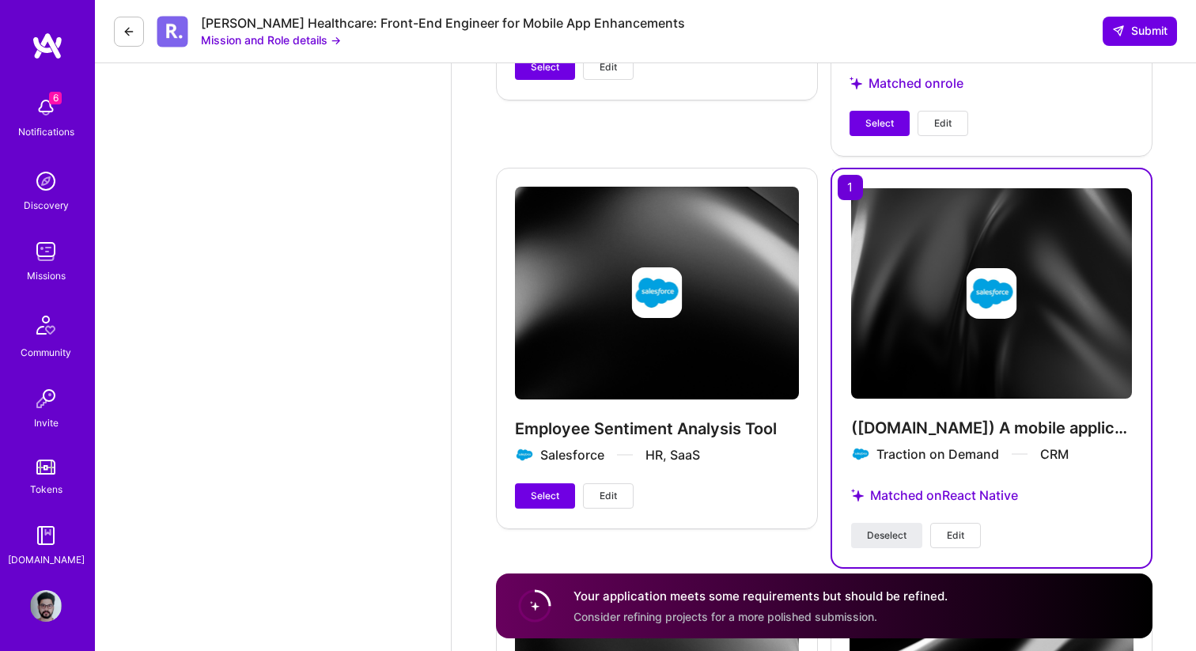
scroll to position [6087, 0]
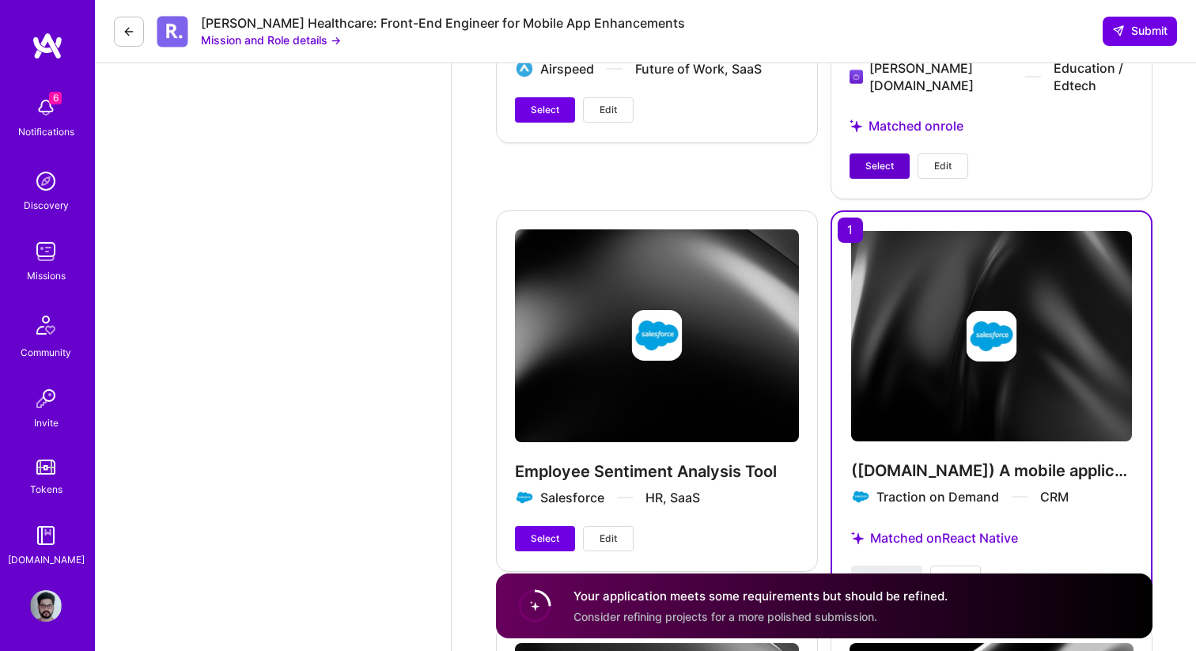
click at [880, 159] on span "Select" at bounding box center [880, 166] width 28 height 14
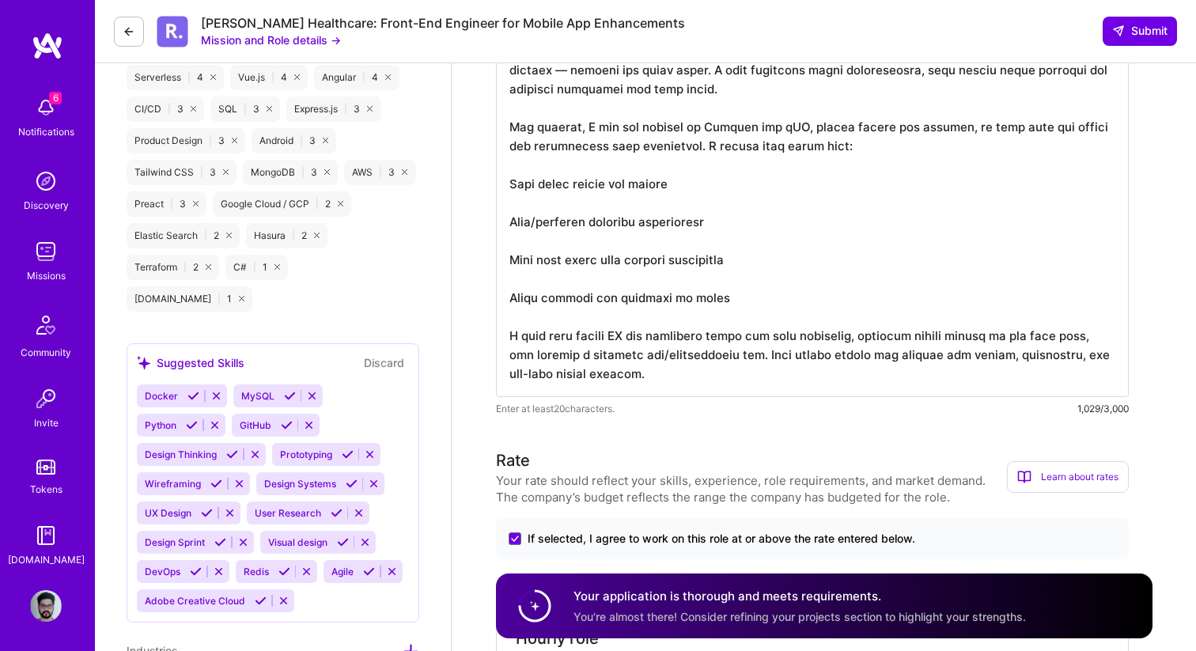
scroll to position [0, 0]
click at [1116, 27] on icon at bounding box center [1118, 31] width 13 height 13
click at [1135, 30] on span "Submit" at bounding box center [1139, 31] width 55 height 16
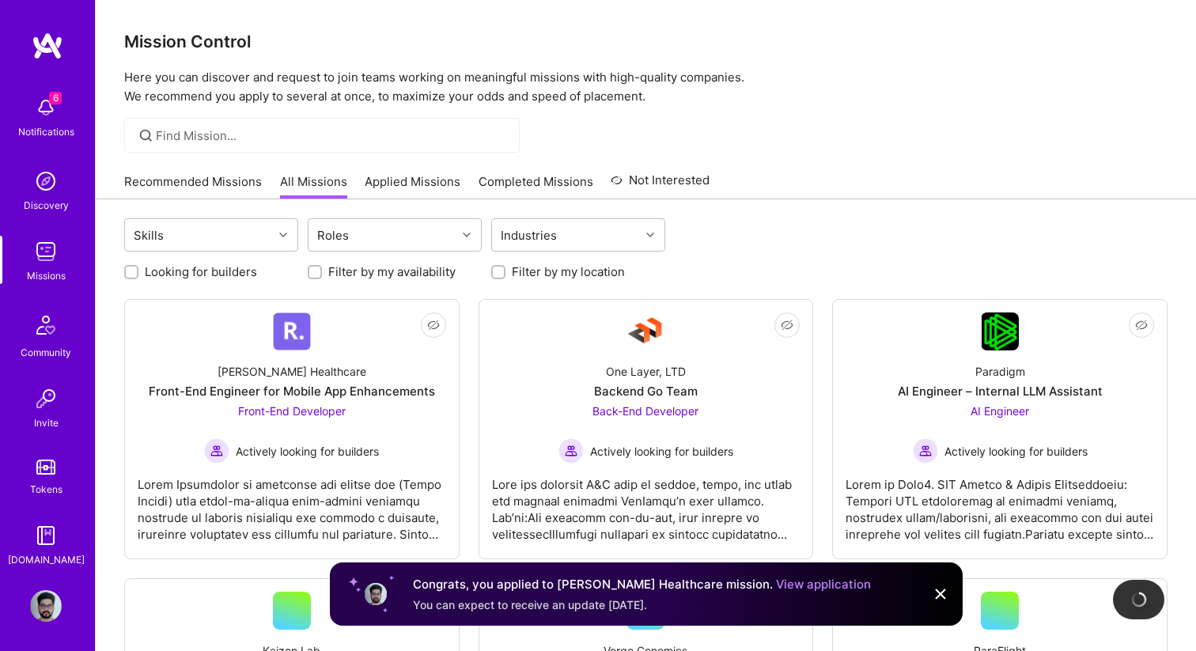
click at [168, 185] on link "Recommended Missions" at bounding box center [193, 186] width 138 height 26
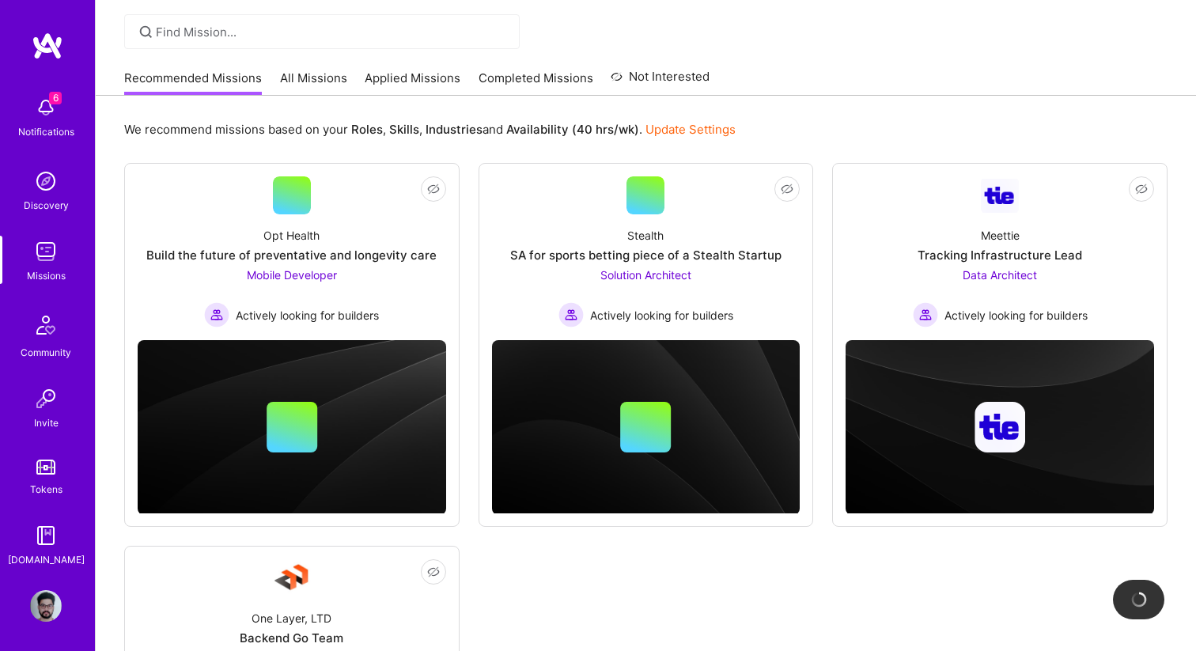
scroll to position [120, 0]
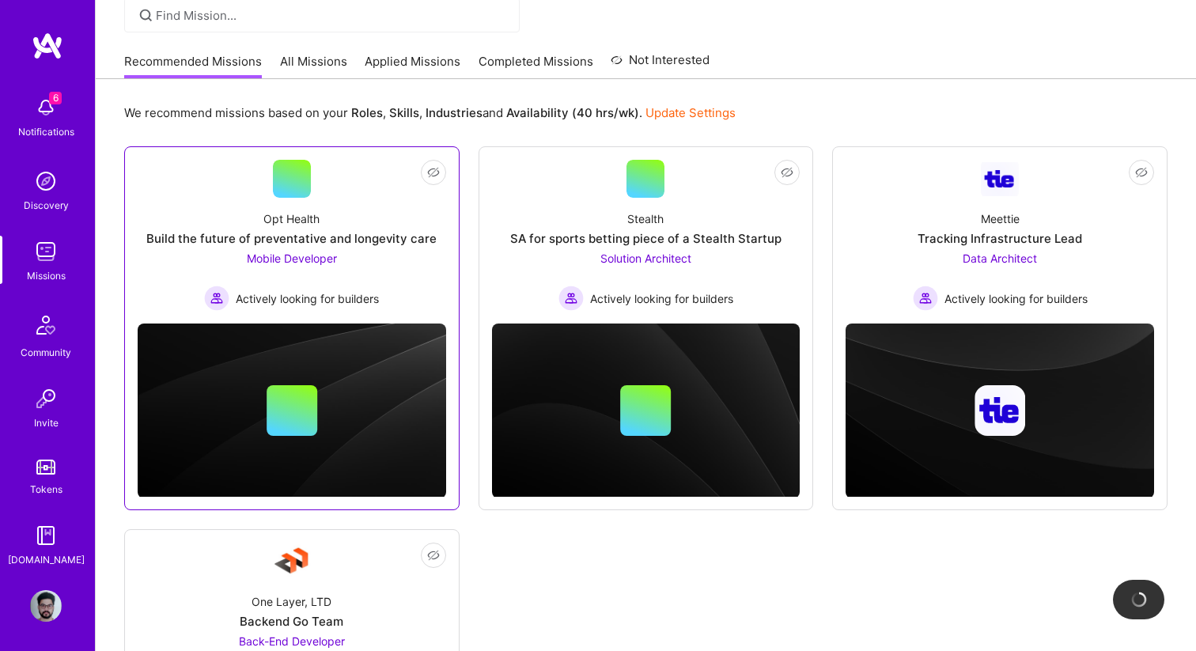
click at [381, 267] on div "Opt Health Build the future of preventative and longevity care Mobile Developer…" at bounding box center [292, 254] width 309 height 113
